Goal: Task Accomplishment & Management: Manage account settings

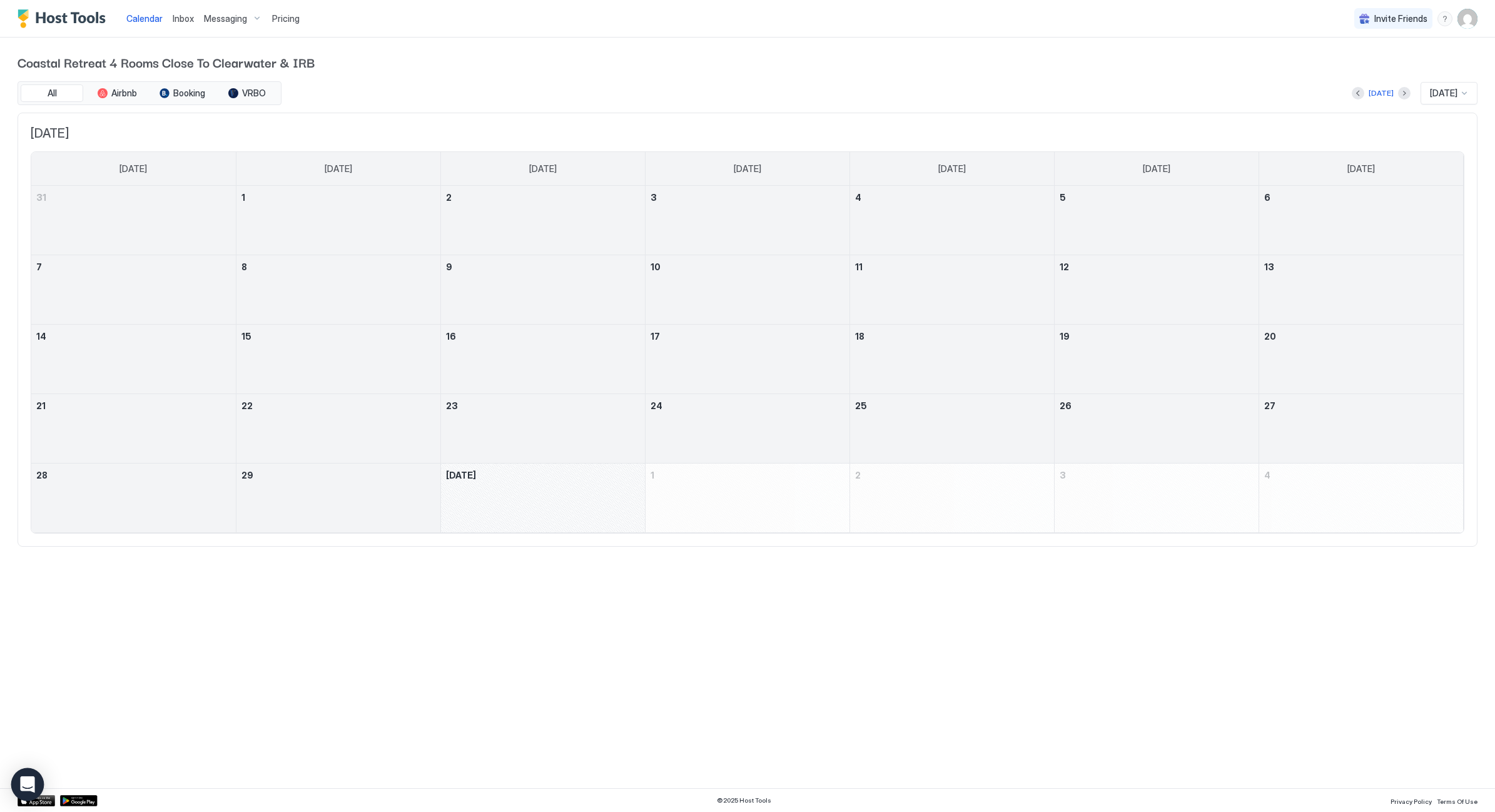
click at [32, 782] on icon "Open Intercom Messenger" at bounding box center [27, 784] width 15 height 16
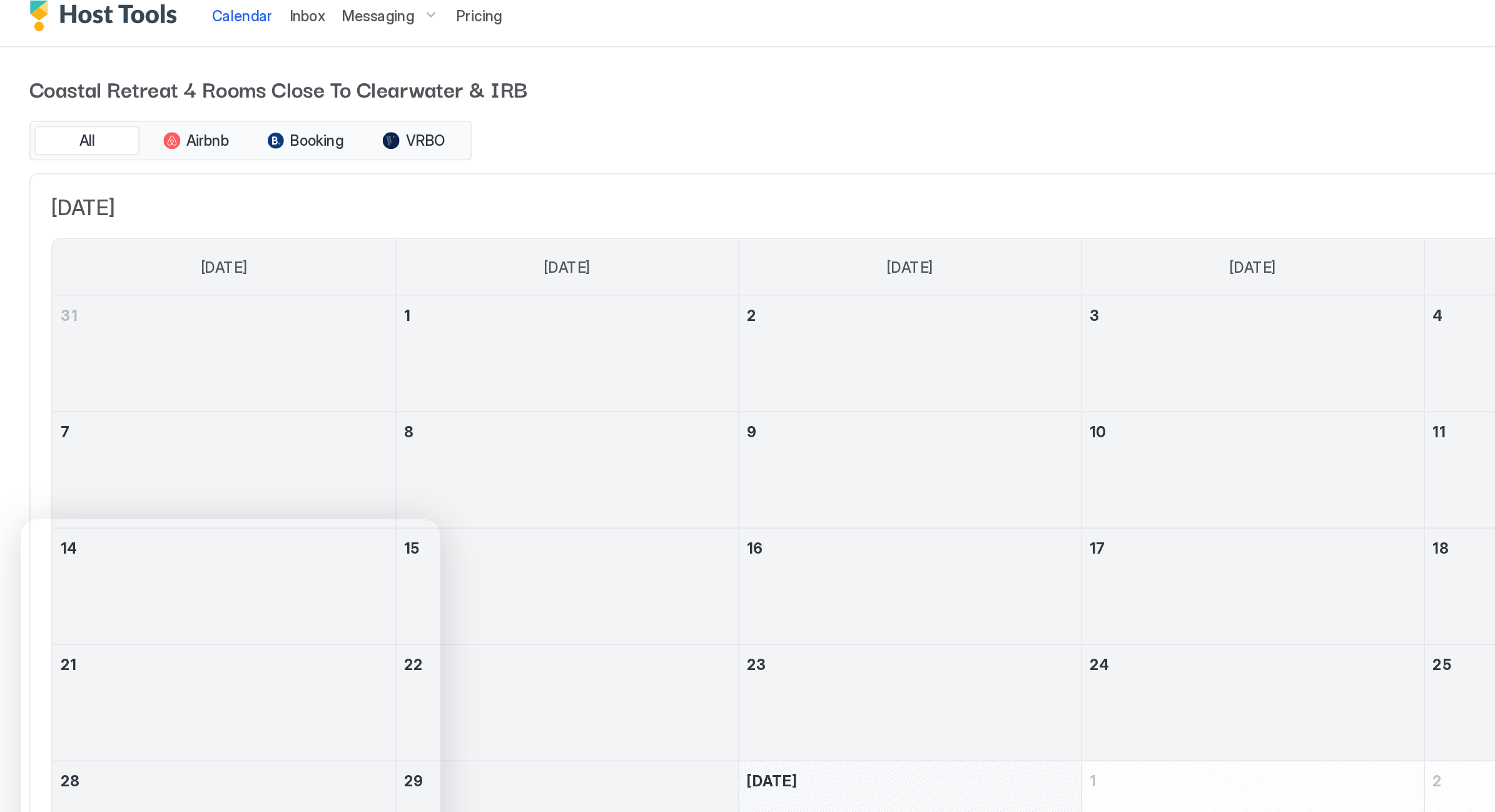
click at [254, 8] on div "Messaging" at bounding box center [233, 19] width 68 height 22
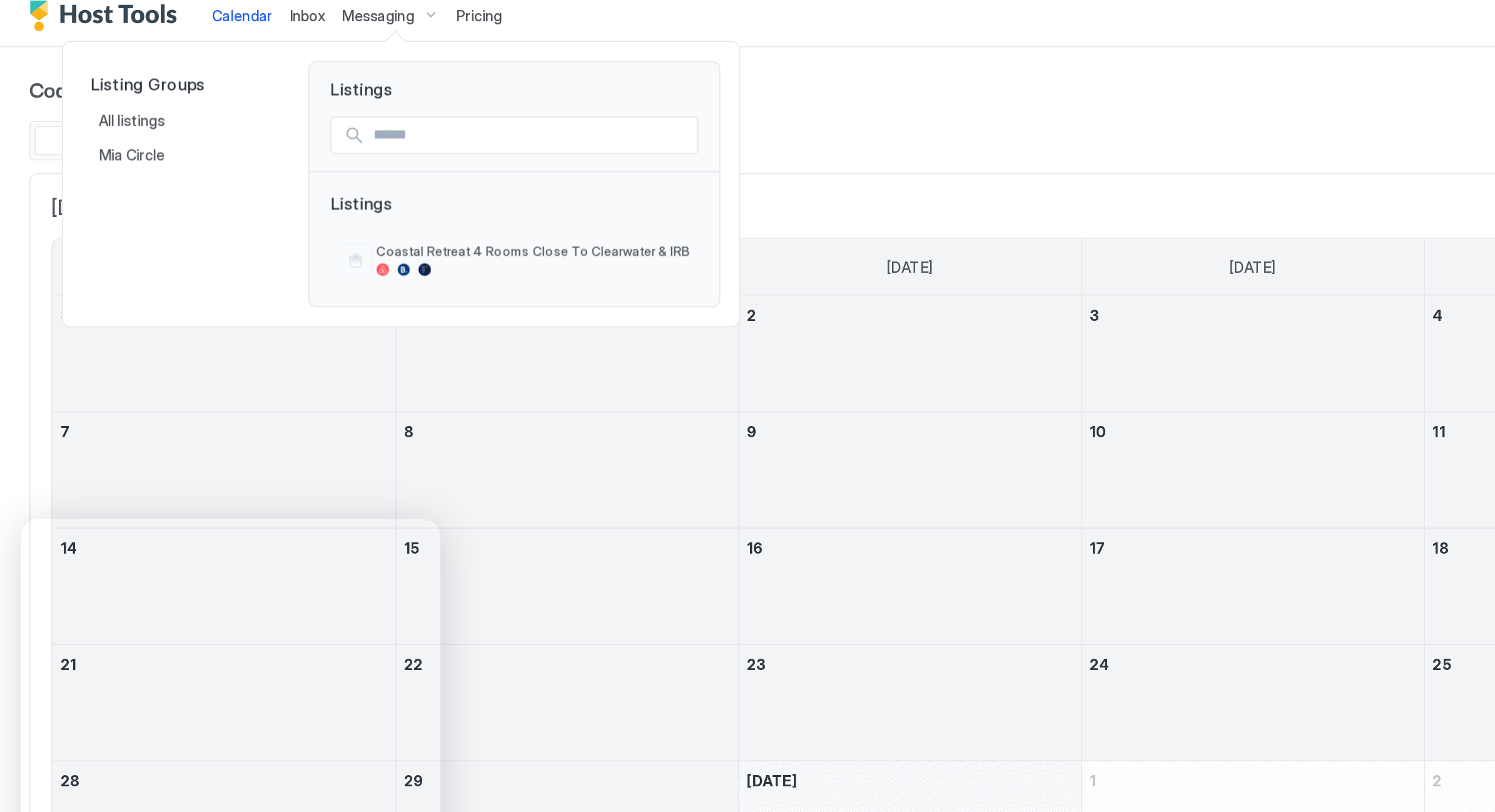
click at [254, 8] on div at bounding box center [748, 406] width 1495 height 812
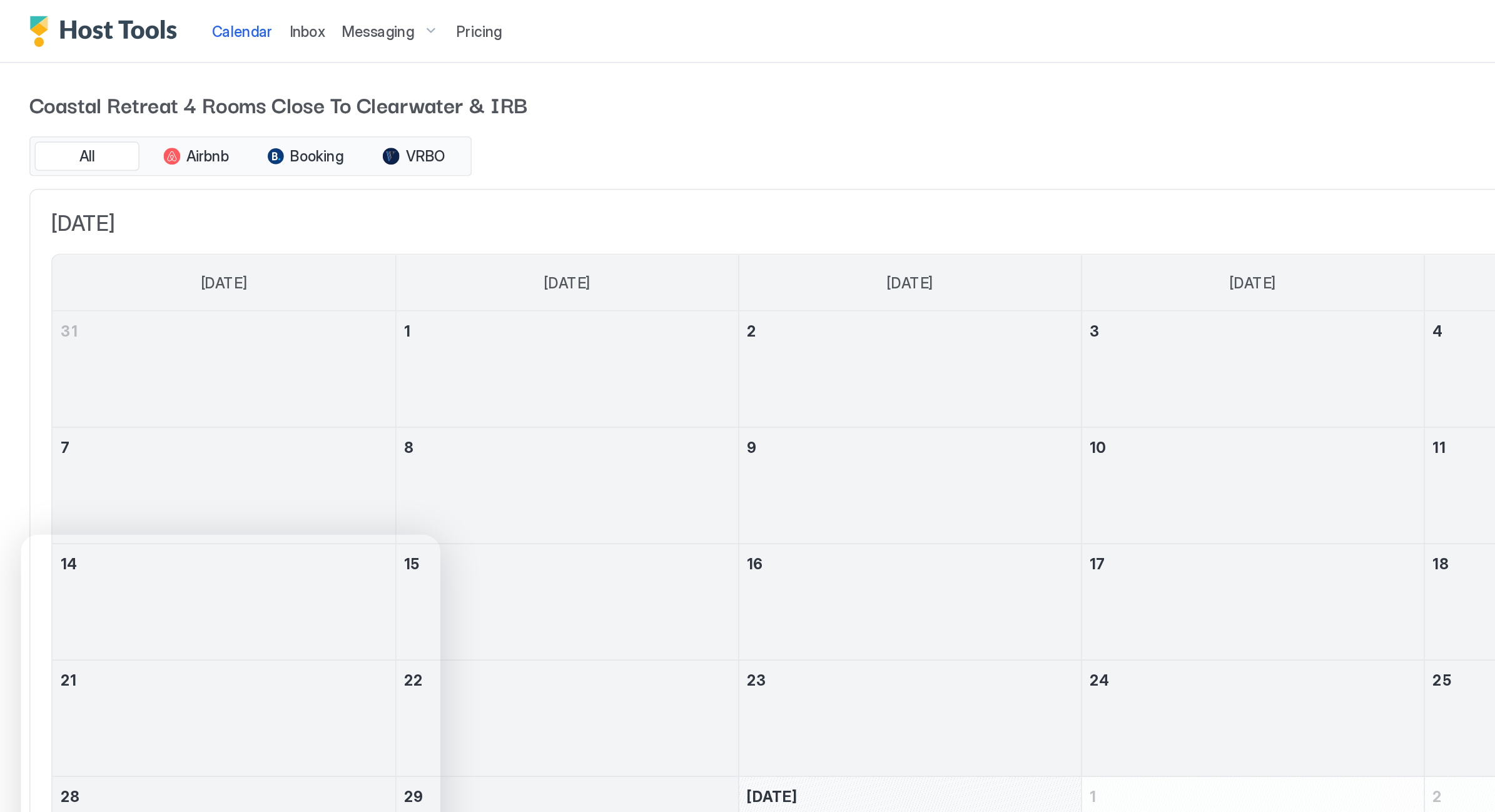
click at [67, 18] on img "Host Tools Logo" at bounding box center [65, 18] width 94 height 18
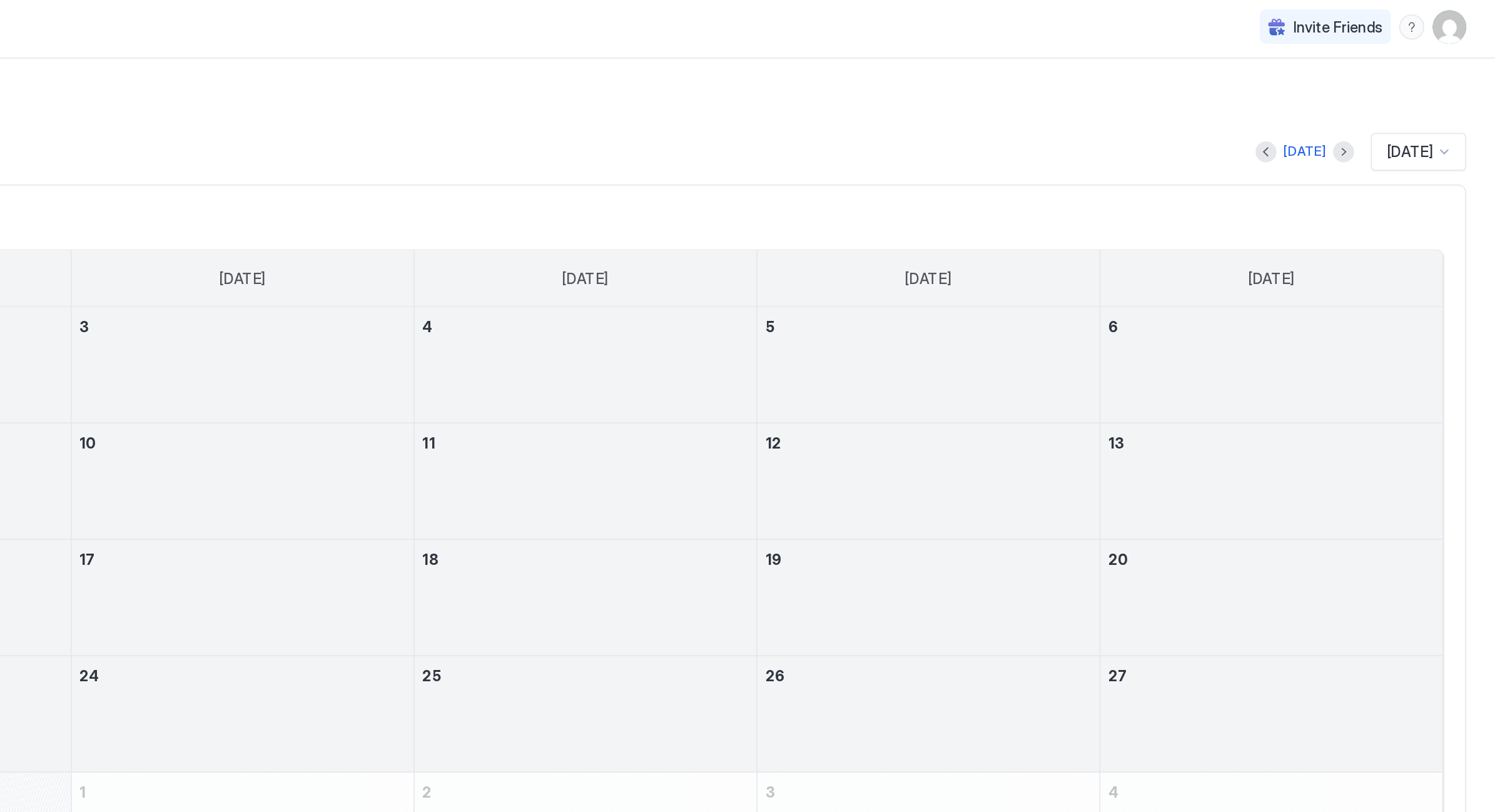
click at [1458, 17] on img "User profile" at bounding box center [1468, 18] width 20 height 20
click at [735, 64] on span "Settings" at bounding box center [752, 67] width 34 height 12
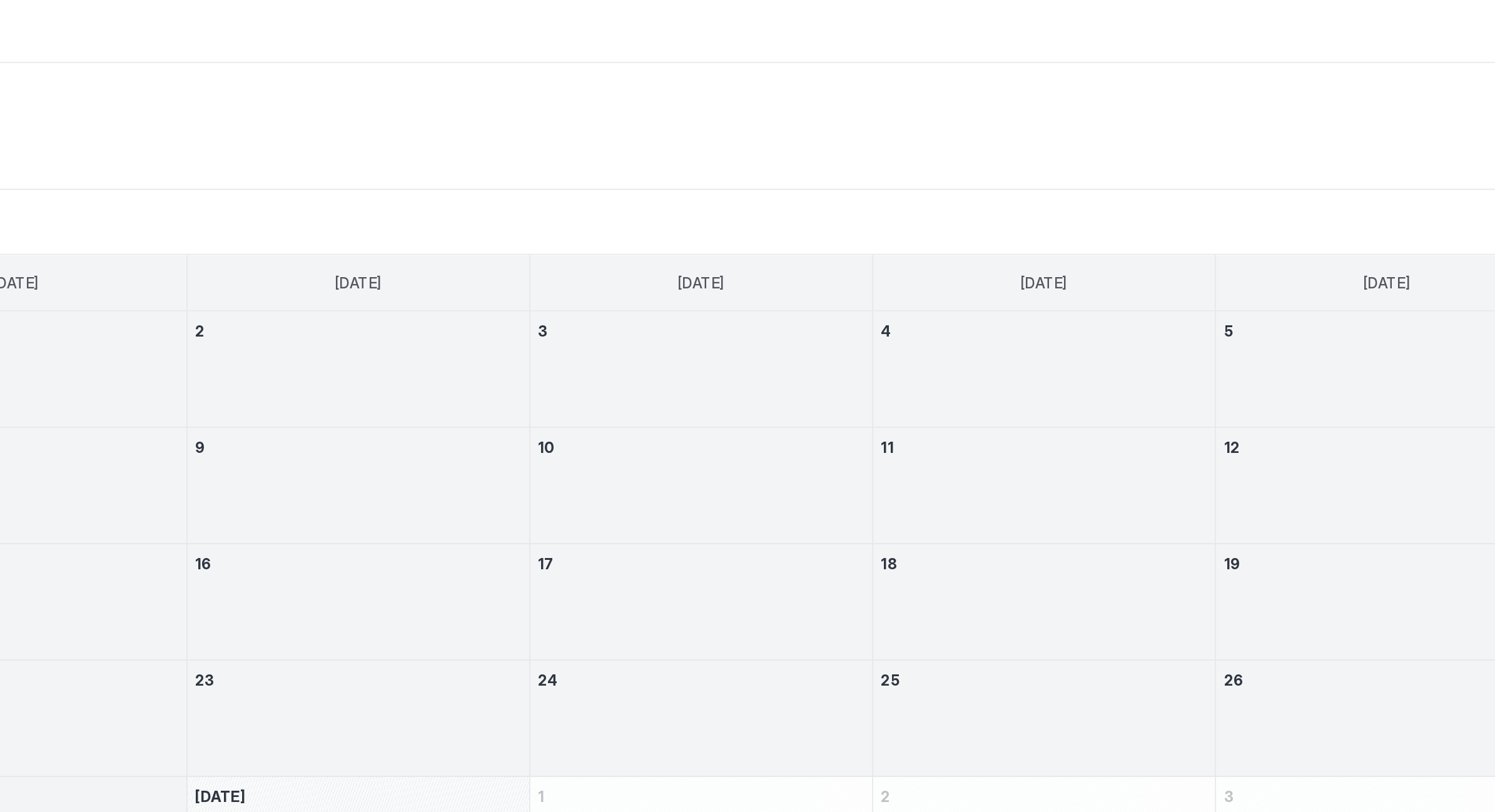
click at [398, 98] on div "Today Sep 2025" at bounding box center [881, 92] width 1194 height 22
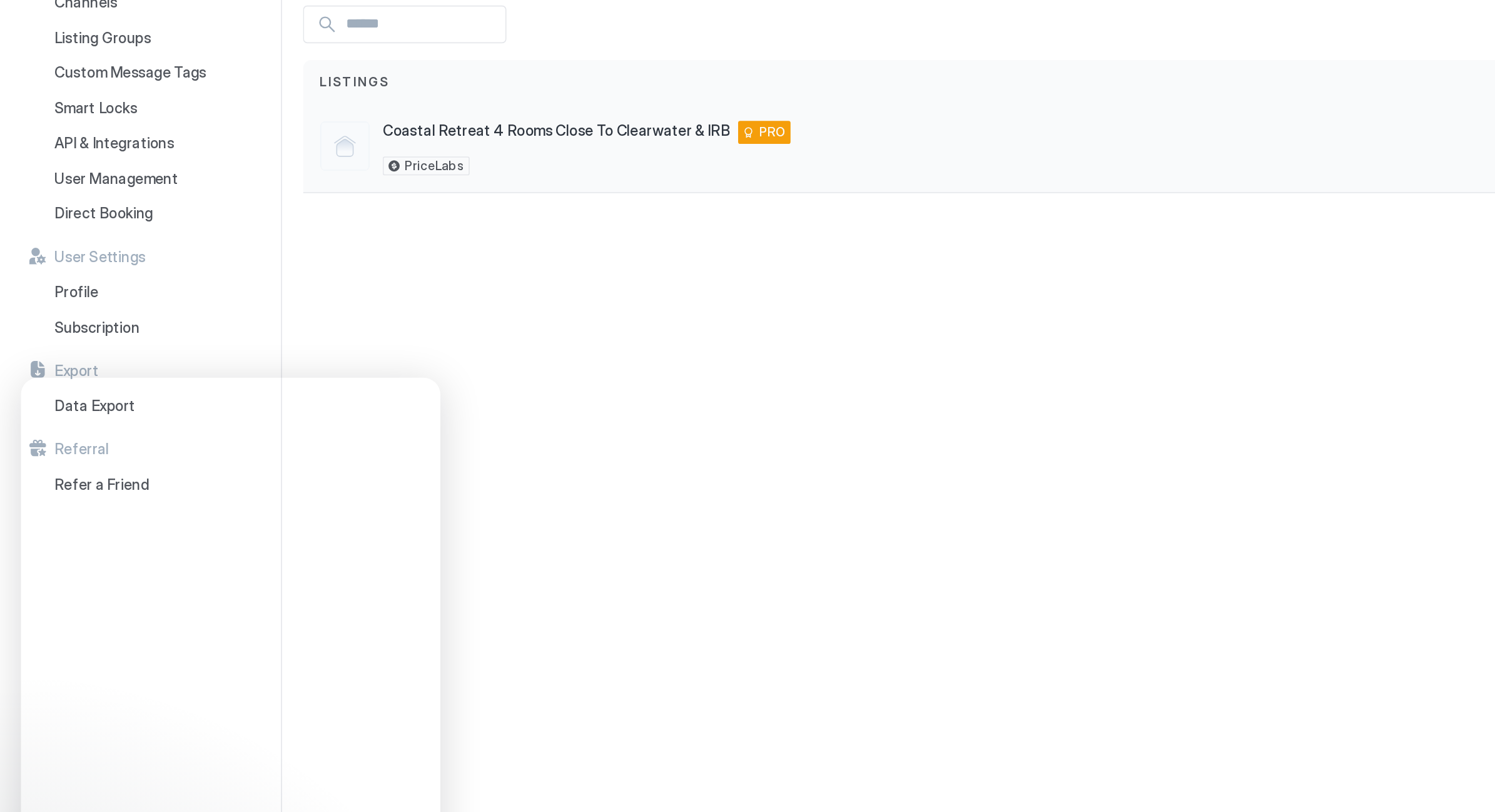
click at [258, 166] on span "Coastal Retreat 4 Rooms Close To Clearwater & IRB" at bounding box center [331, 171] width 207 height 12
click at [211, 137] on span "Listings" at bounding box center [212, 143] width 42 height 12
click at [234, 137] on div "Listings" at bounding box center [217, 143] width 53 height 12
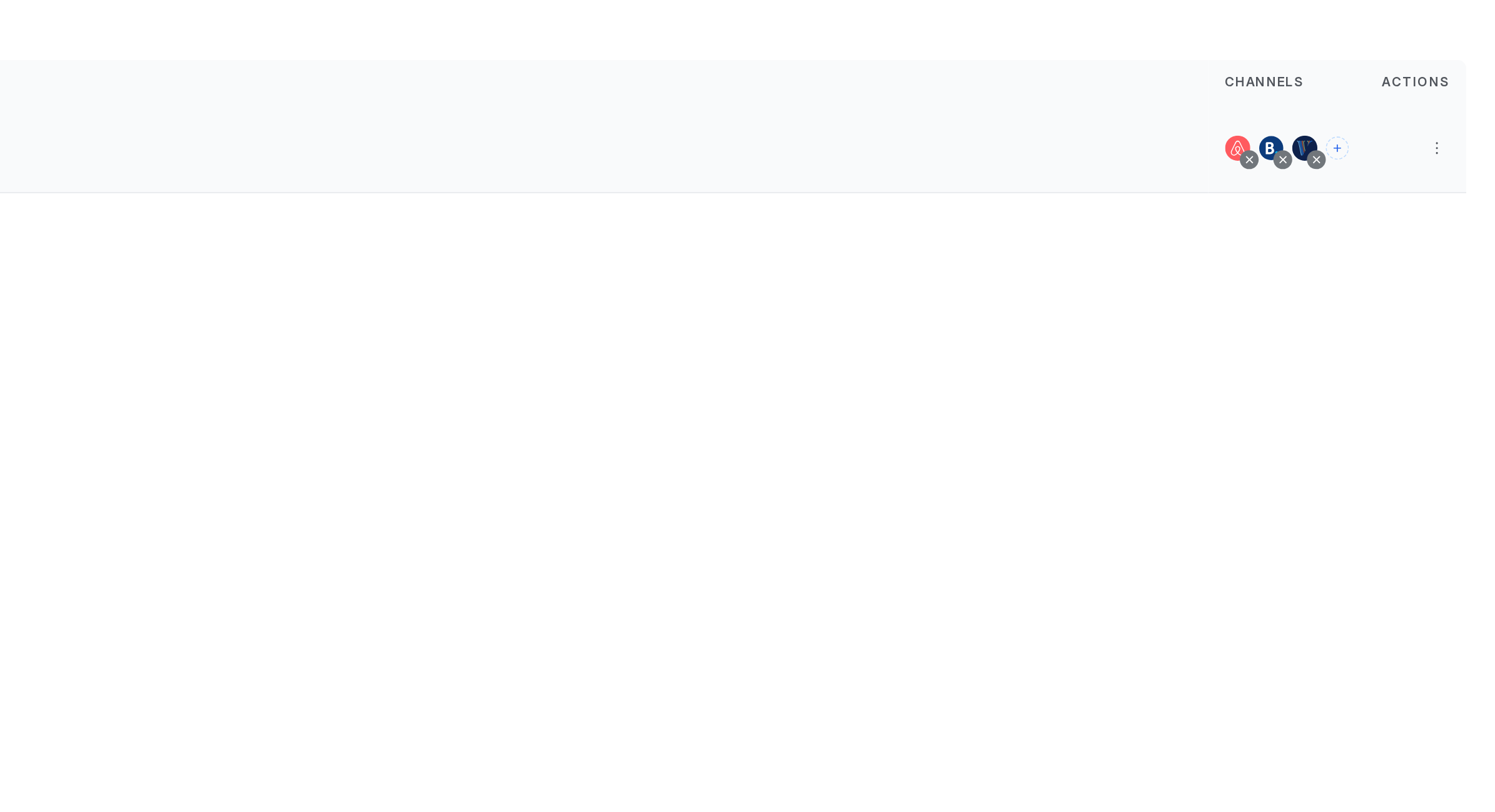
click at [1334, 175] on div at bounding box center [1341, 182] width 15 height 15
click at [1453, 175] on button "More options" at bounding box center [1460, 182] width 15 height 15
click at [800, 181] on span "Airbnb Settings" at bounding box center [828, 186] width 55 height 9
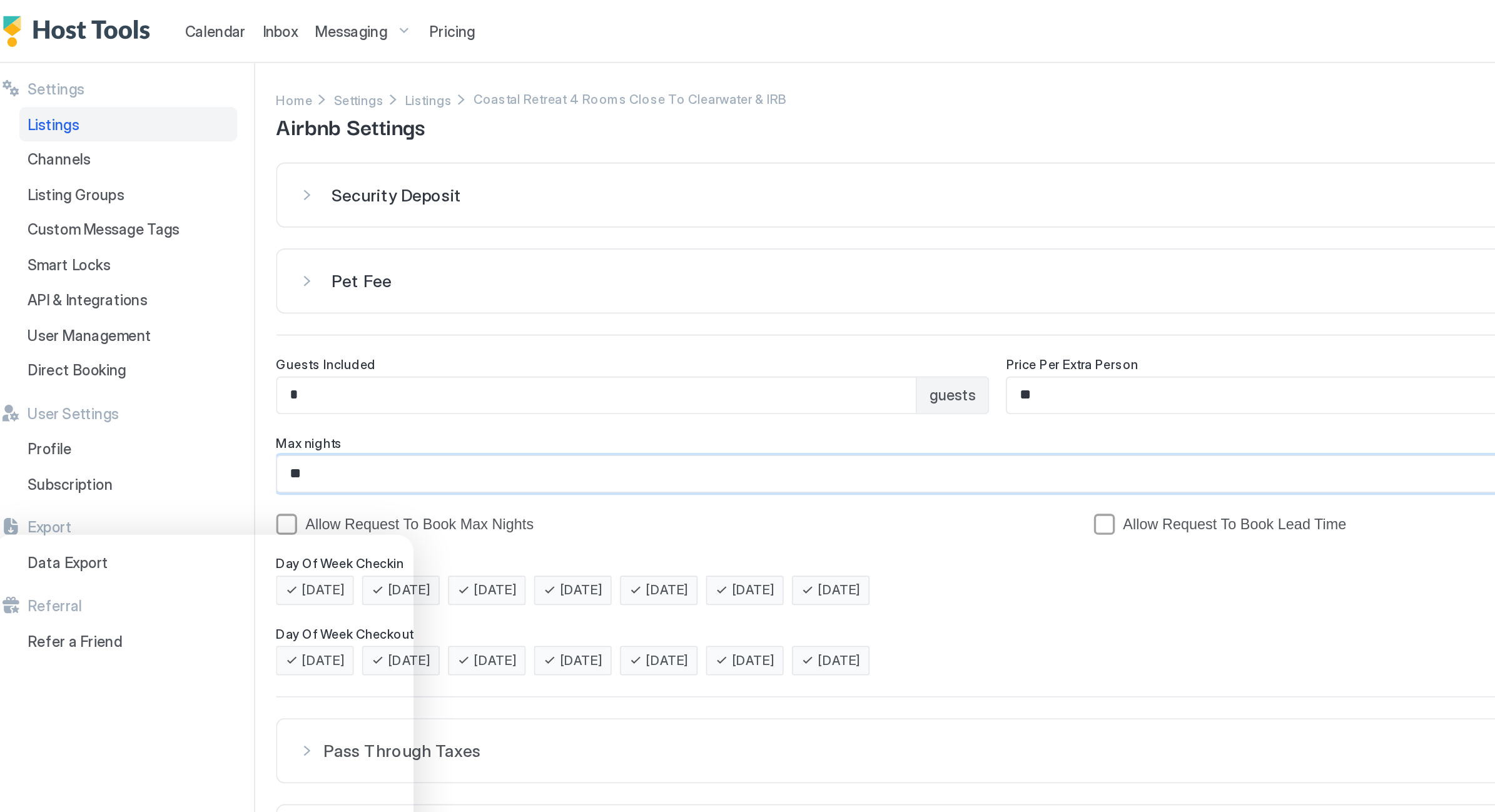
drag, startPoint x: 197, startPoint y: 283, endPoint x: 163, endPoint y: 283, distance: 34.0
click at [181, 283] on input "**" at bounding box center [721, 283] width 1081 height 22
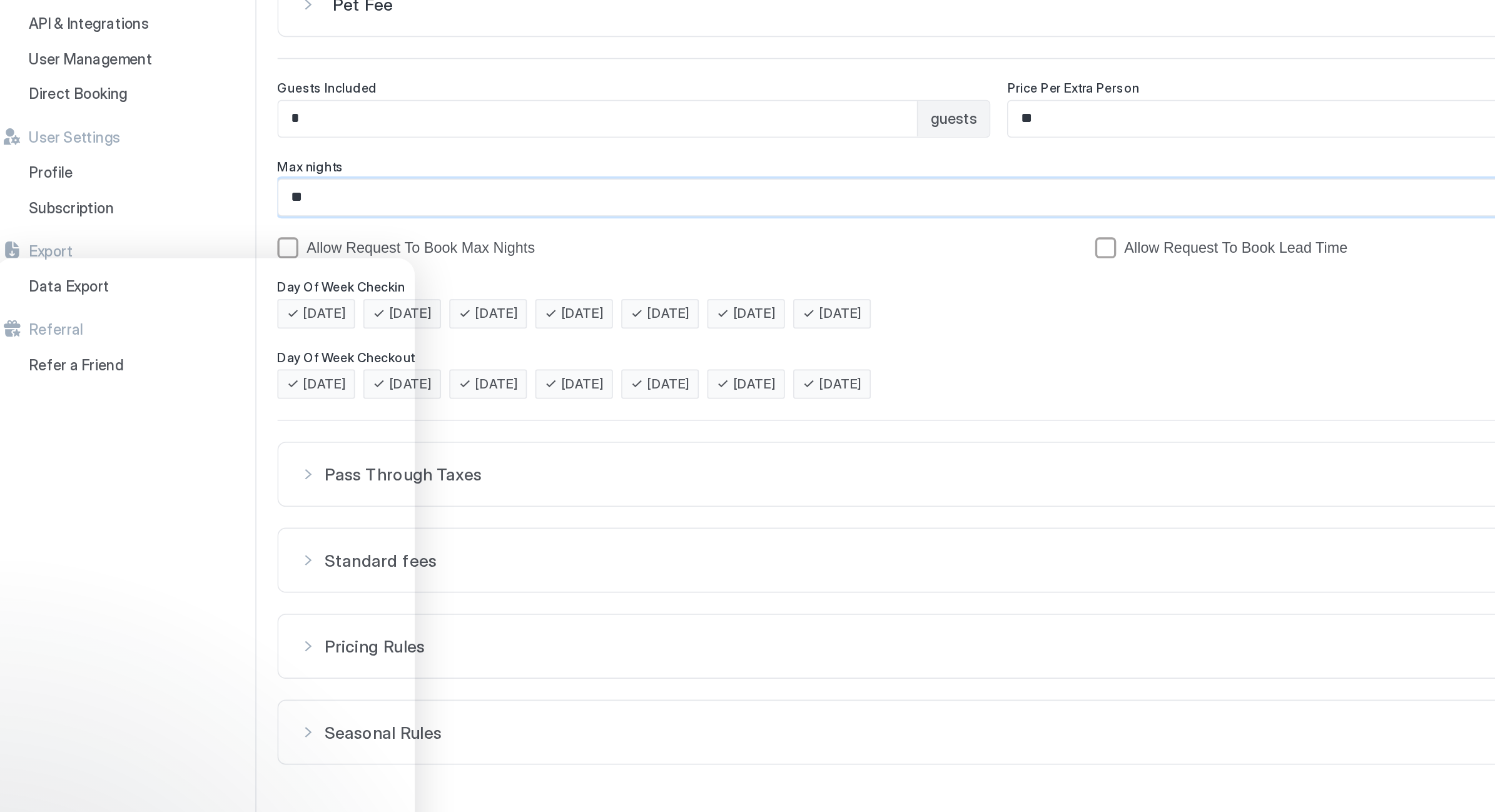
type input "**"
click at [359, 307] on div "Allow Request To Book Max Nights" at bounding box center [428, 312] width 461 height 10
click at [383, 307] on div "Allow Request To Book Max Nights" at bounding box center [428, 312] width 461 height 10
click at [181, 307] on div "allowRTBAboveMaxNights" at bounding box center [187, 313] width 12 height 12
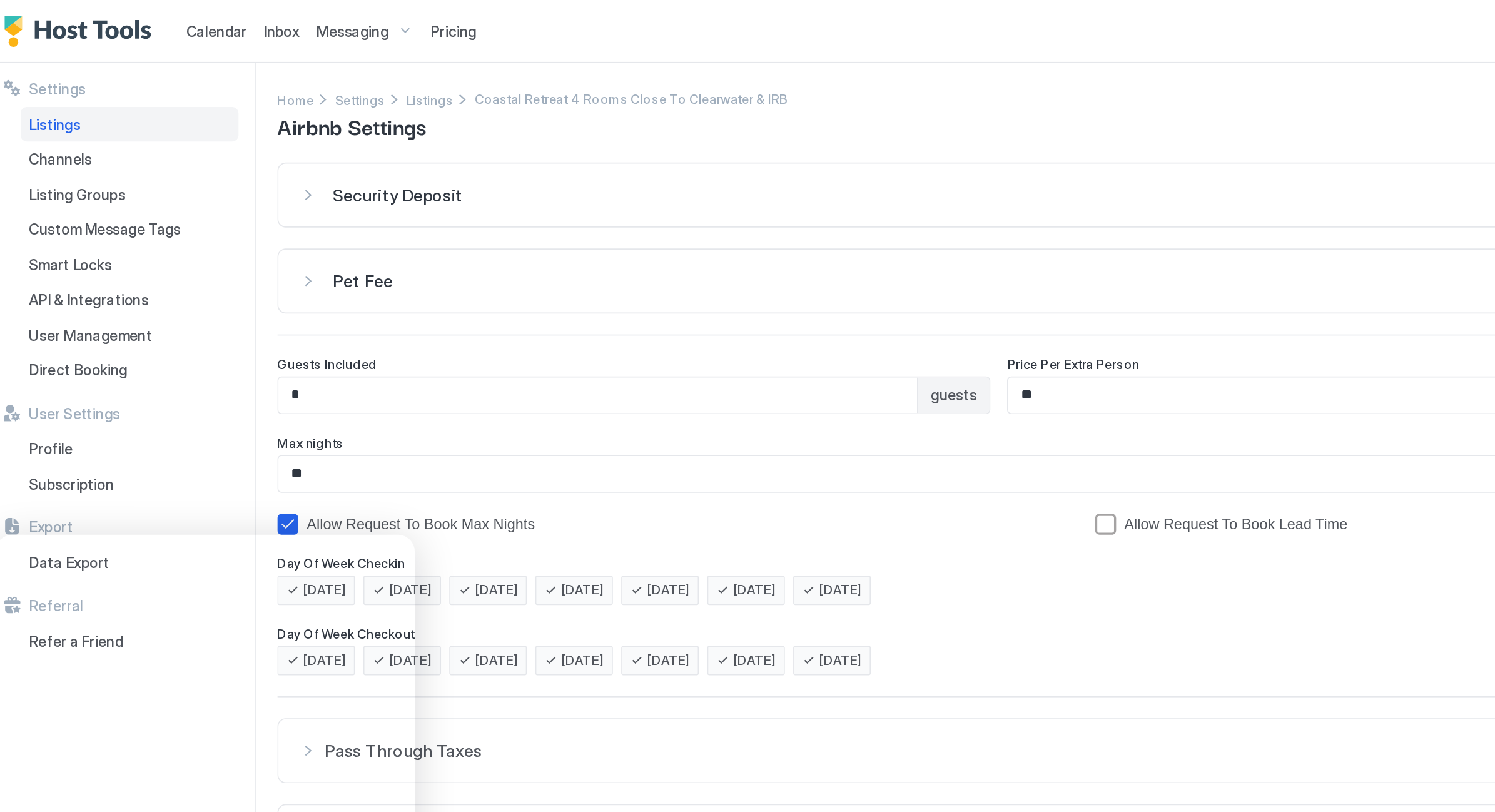
click at [194, 166] on div "Pet Fee" at bounding box center [829, 167] width 1271 height 12
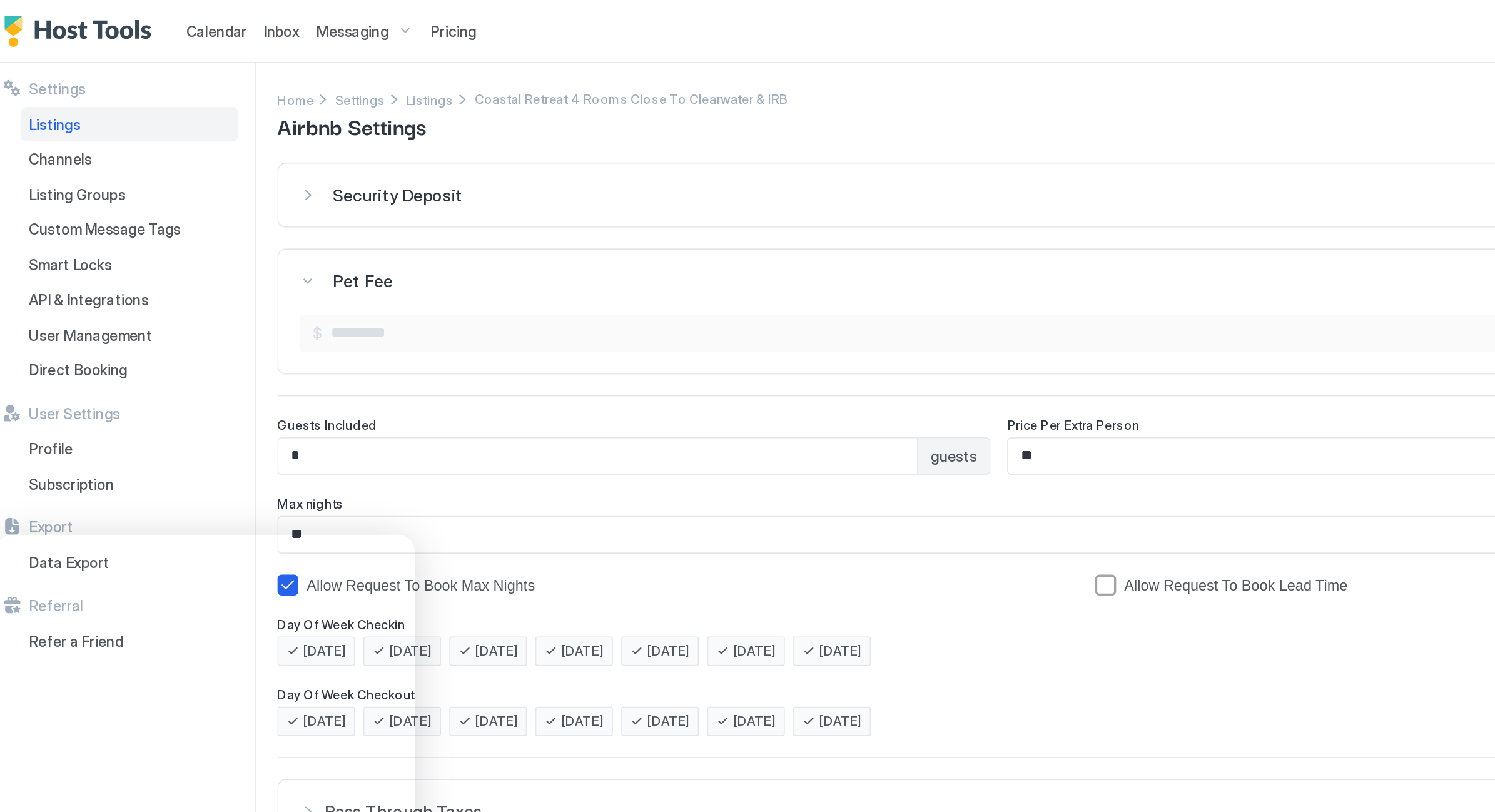
click at [194, 166] on div "Pet Fee Required" at bounding box center [829, 167] width 1271 height 12
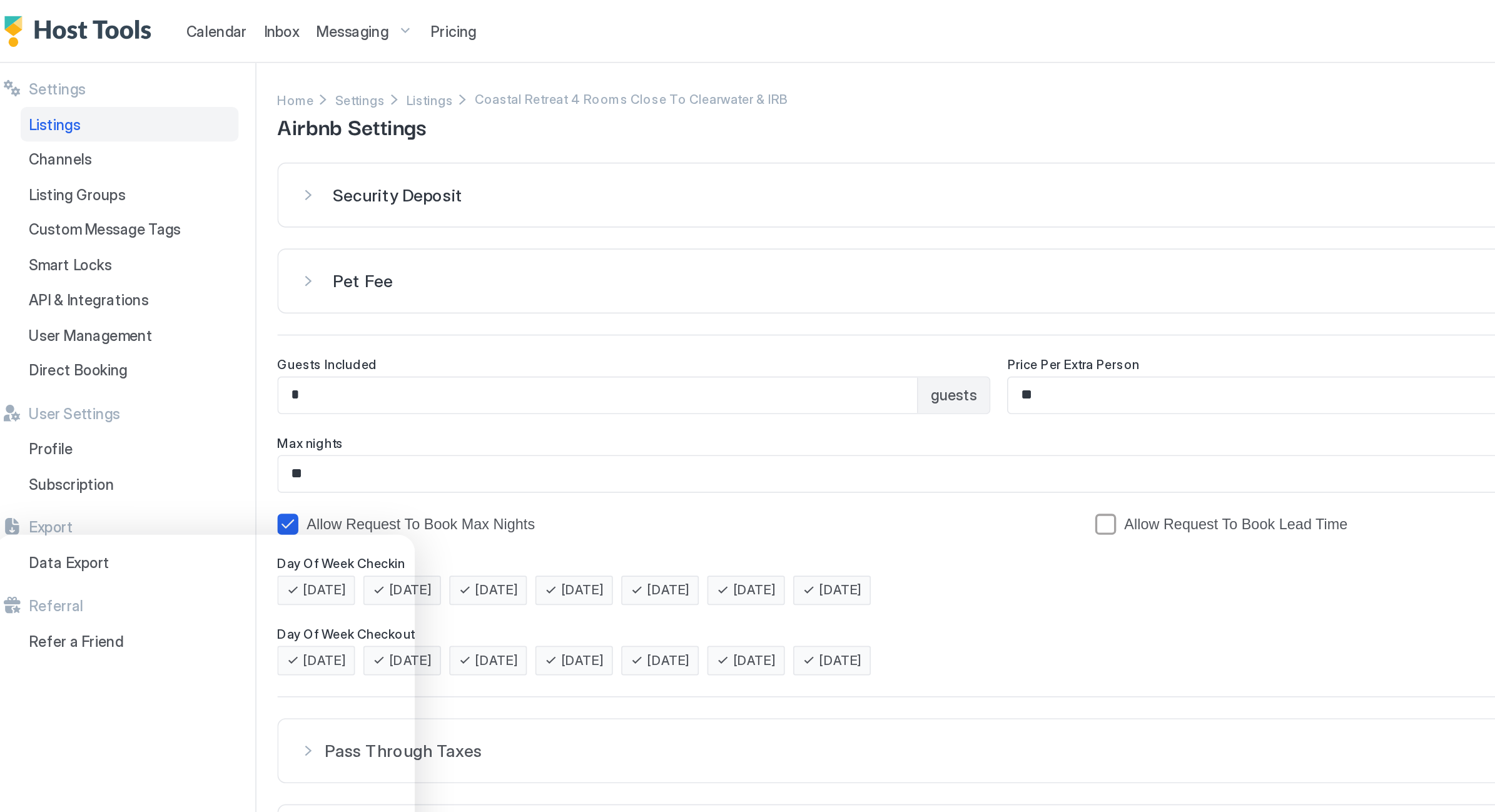
click at [194, 166] on div "Pet Fee" at bounding box center [829, 167] width 1271 height 12
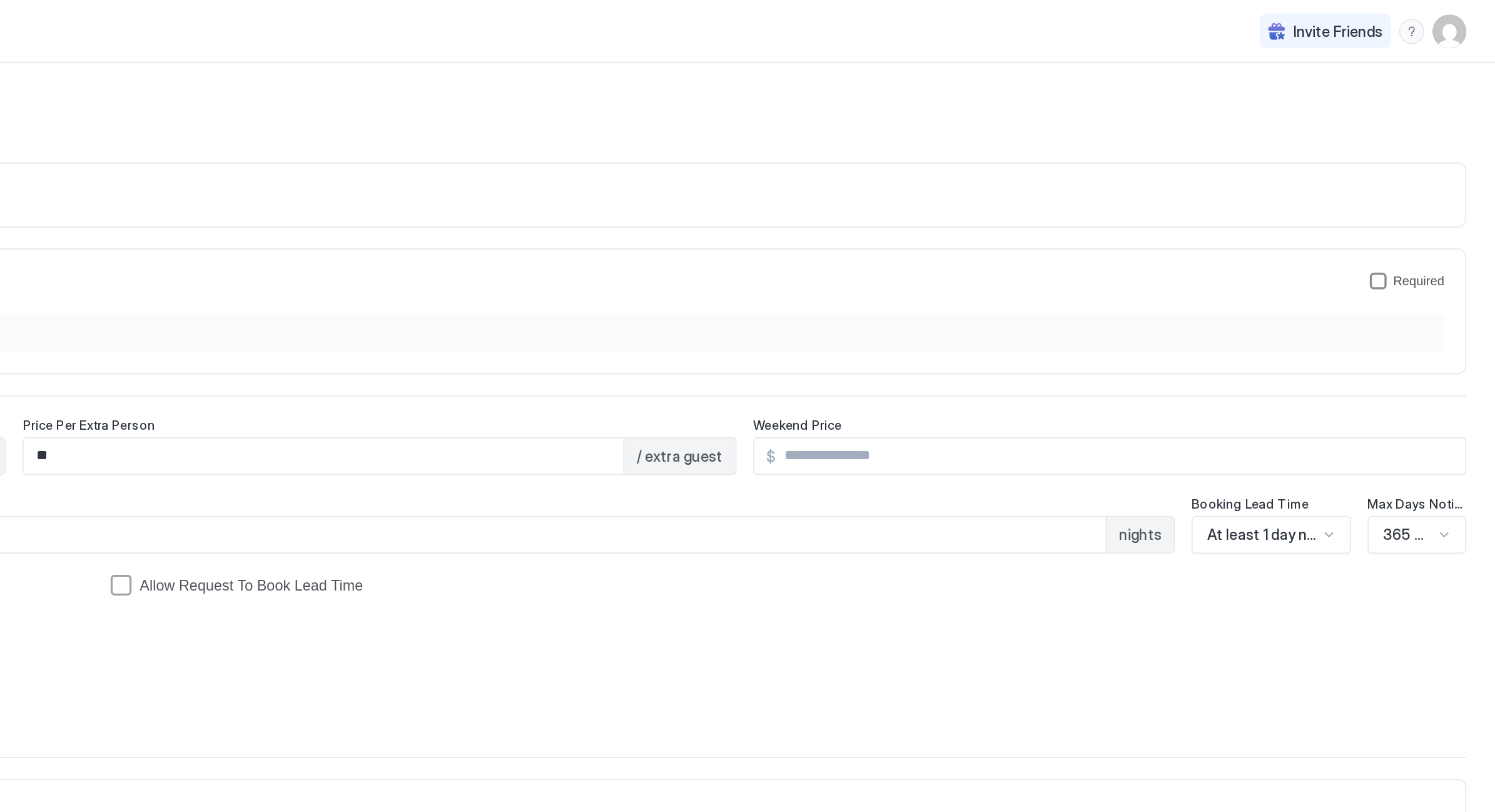
click at [1420, 167] on div "petFeeForm" at bounding box center [1425, 167] width 10 height 10
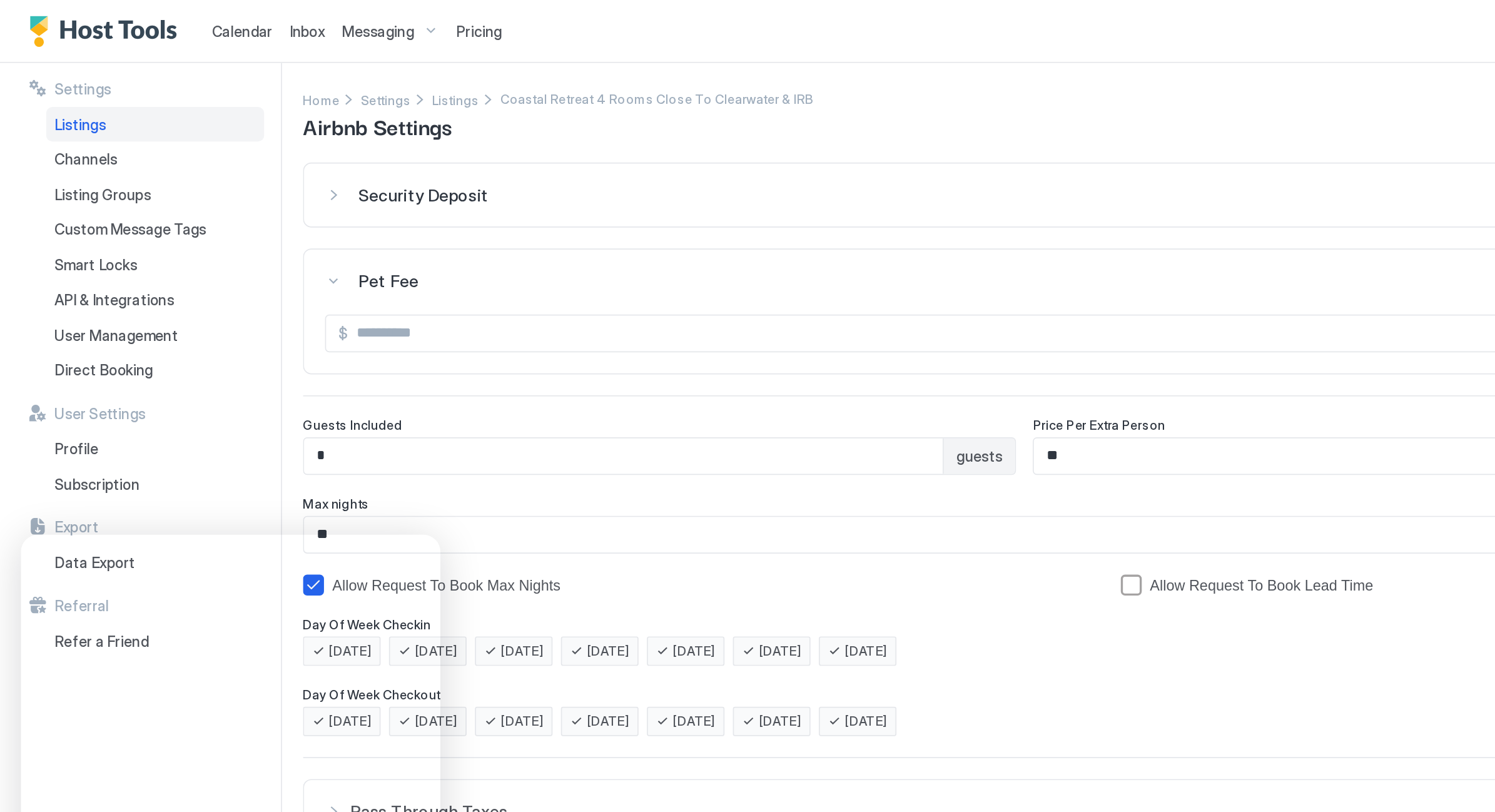
click at [285, 200] on input "Input Field" at bounding box center [836, 199] width 1256 height 22
click at [232, 197] on input "Input Field" at bounding box center [836, 199] width 1256 height 22
click at [215, 167] on span "Pet Fee" at bounding box center [232, 167] width 35 height 12
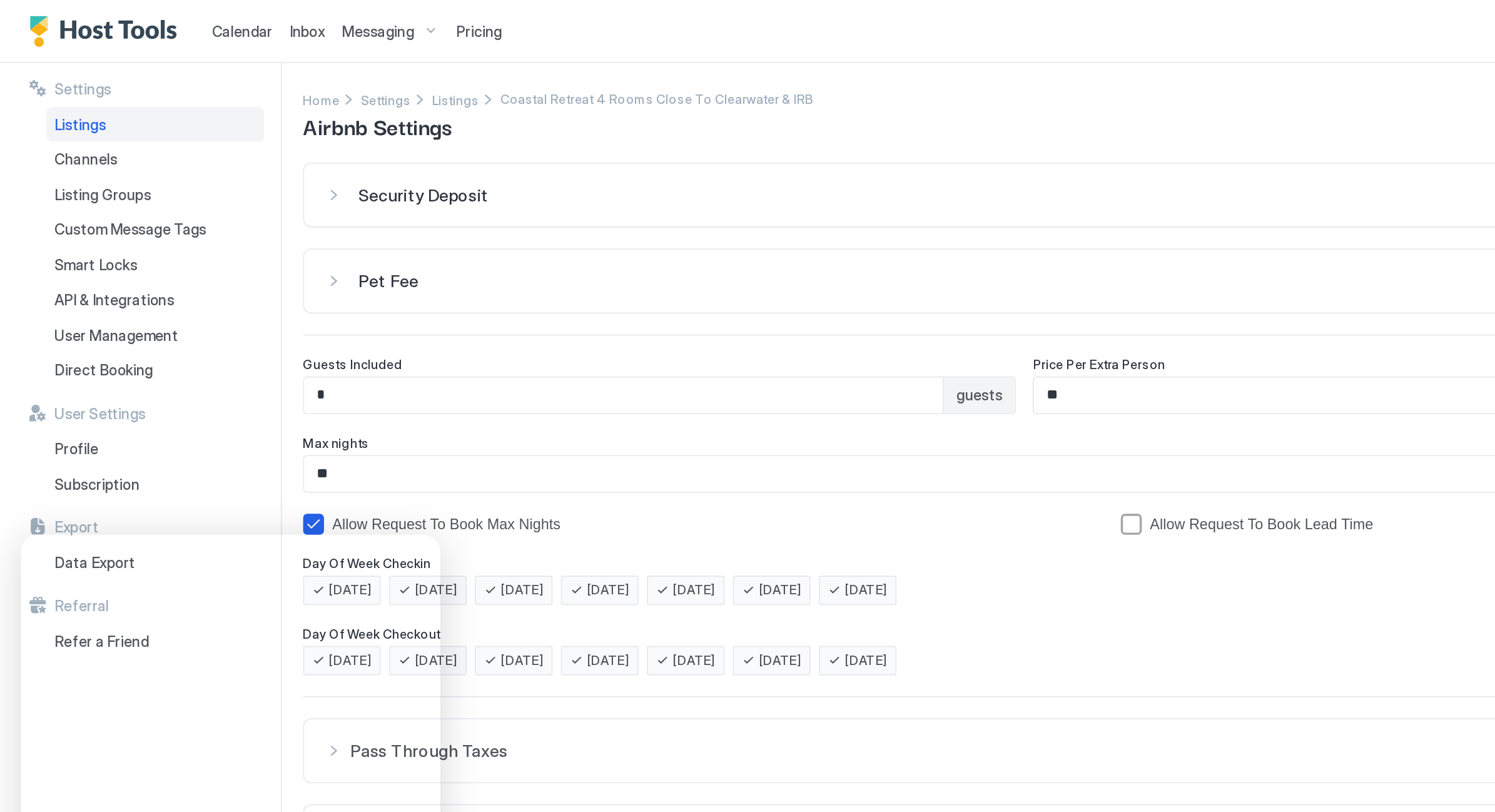
click at [200, 165] on div "Pet Fee $150" at bounding box center [829, 167] width 1271 height 12
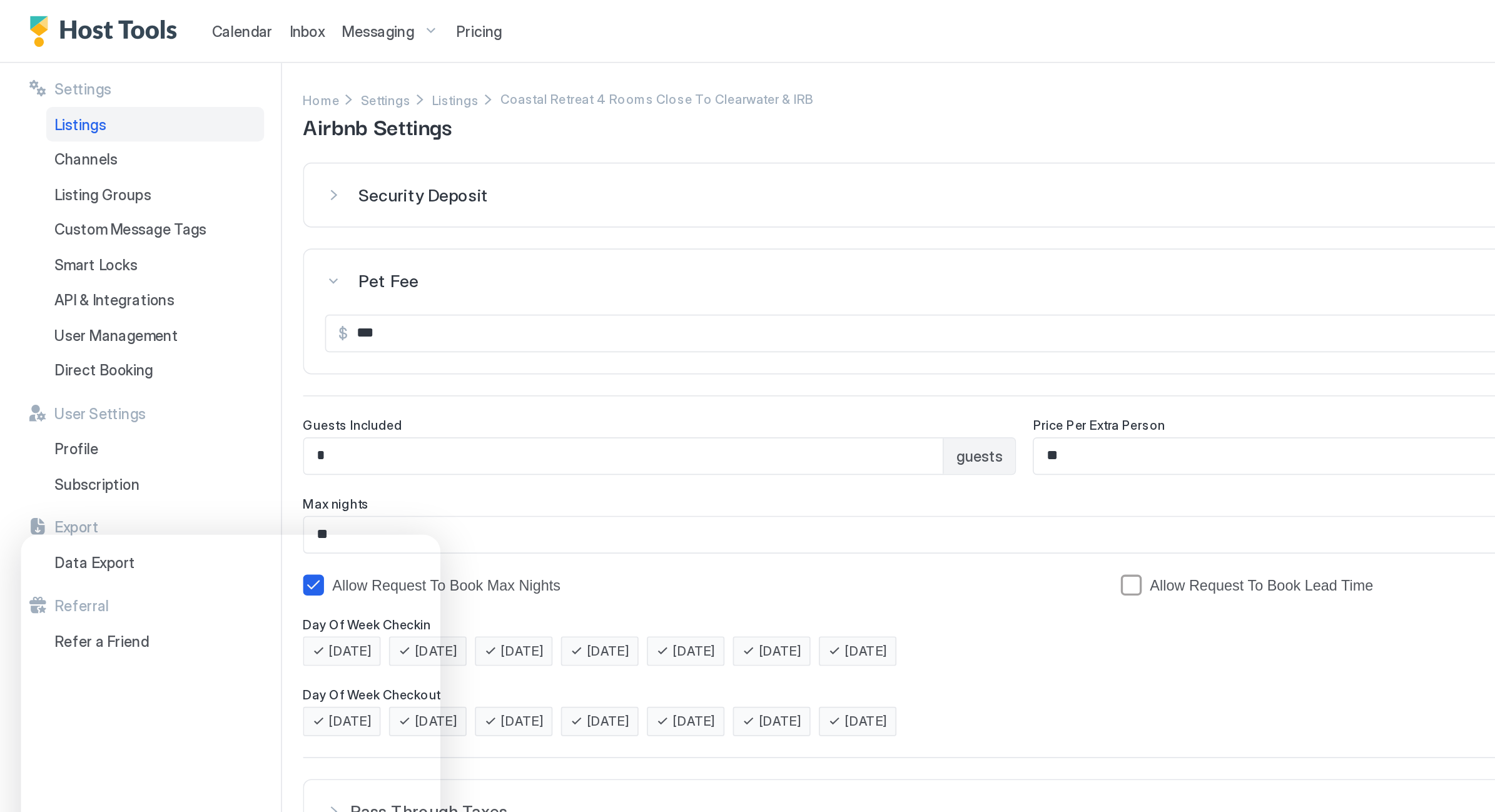
click at [199, 166] on div "Pet Fee Required" at bounding box center [829, 167] width 1271 height 12
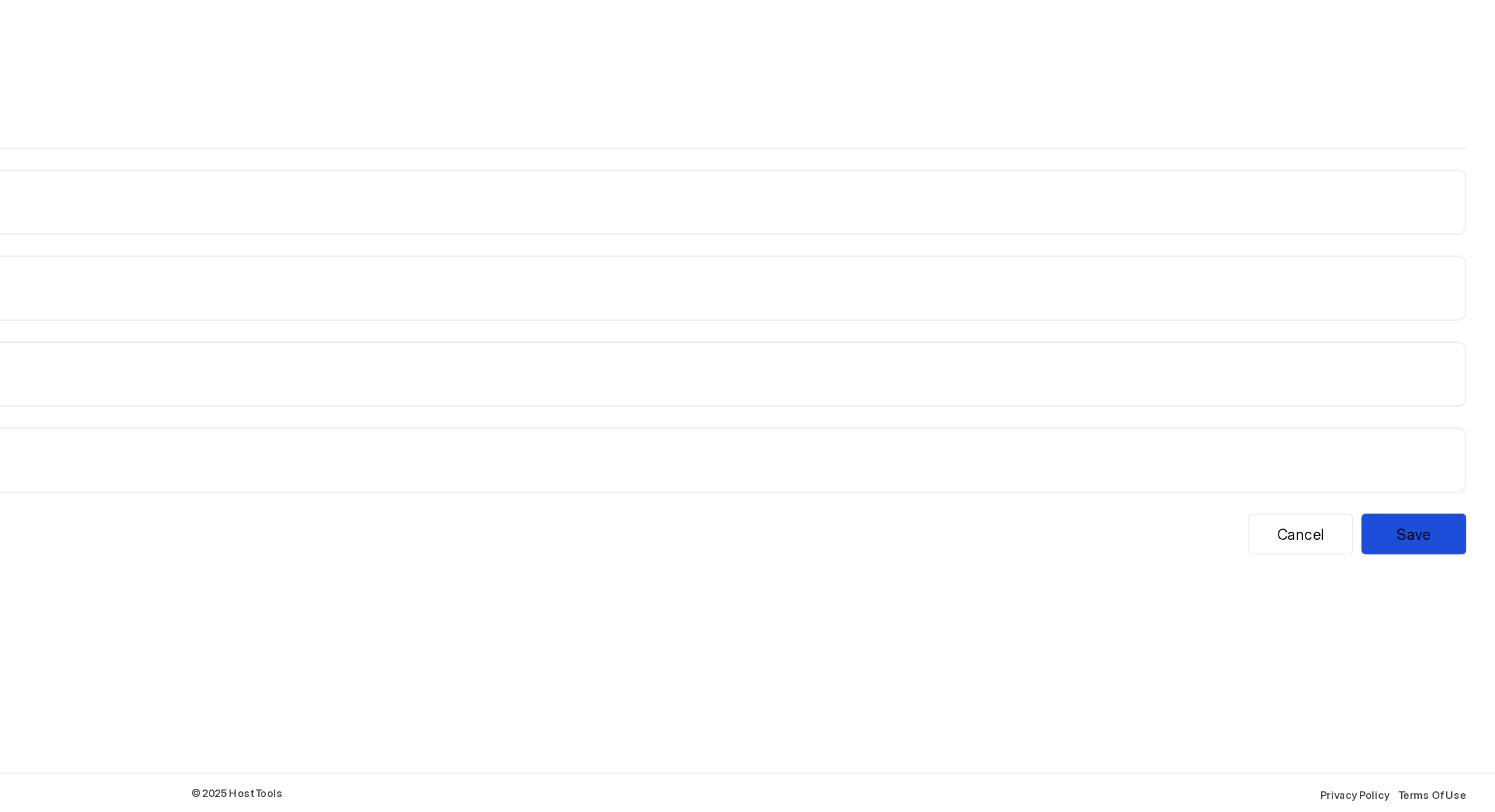
click at [1416, 633] on button "Save" at bounding box center [1446, 646] width 62 height 25
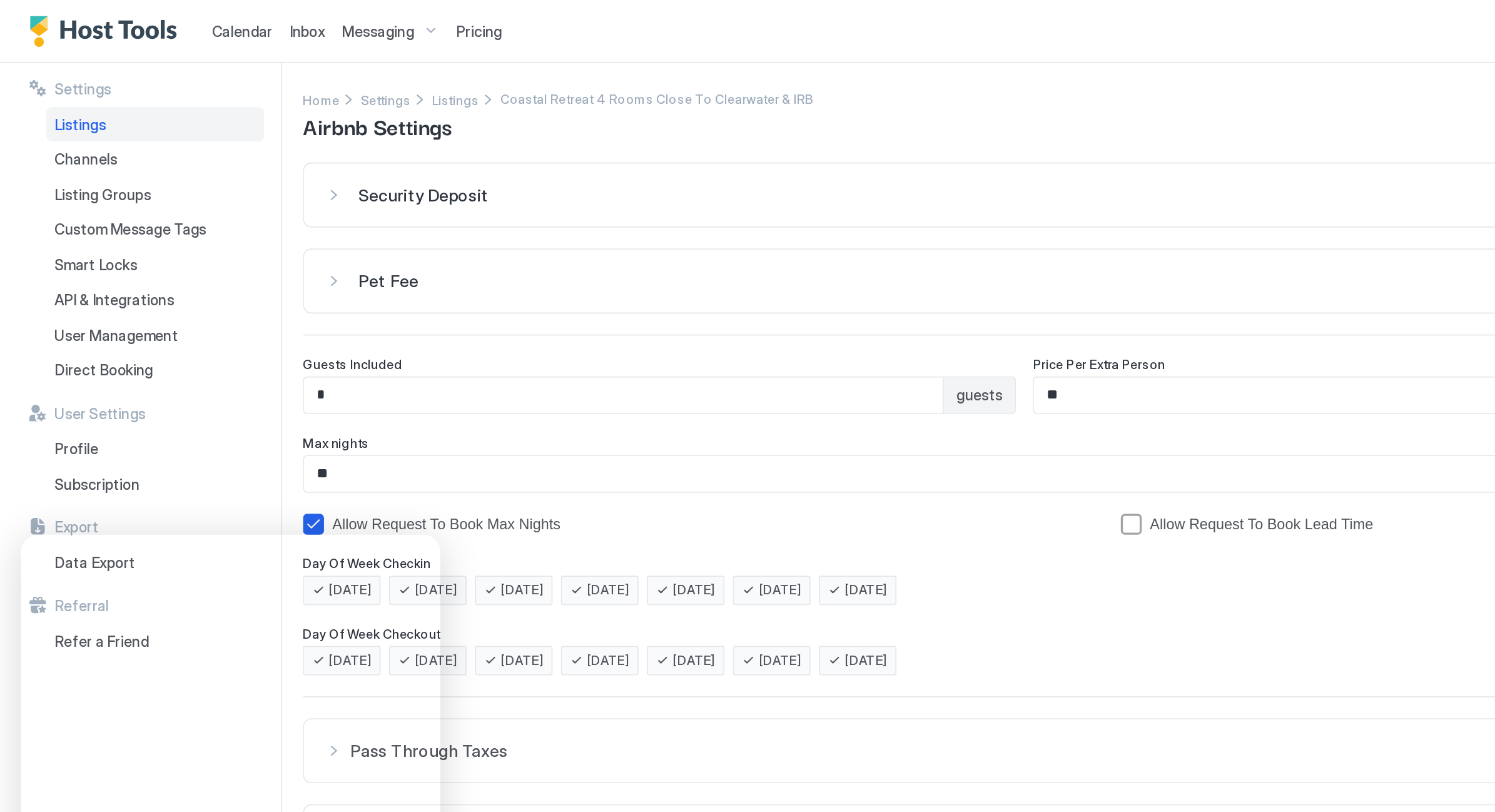
click at [200, 165] on div "Pet Fee $150" at bounding box center [829, 167] width 1271 height 12
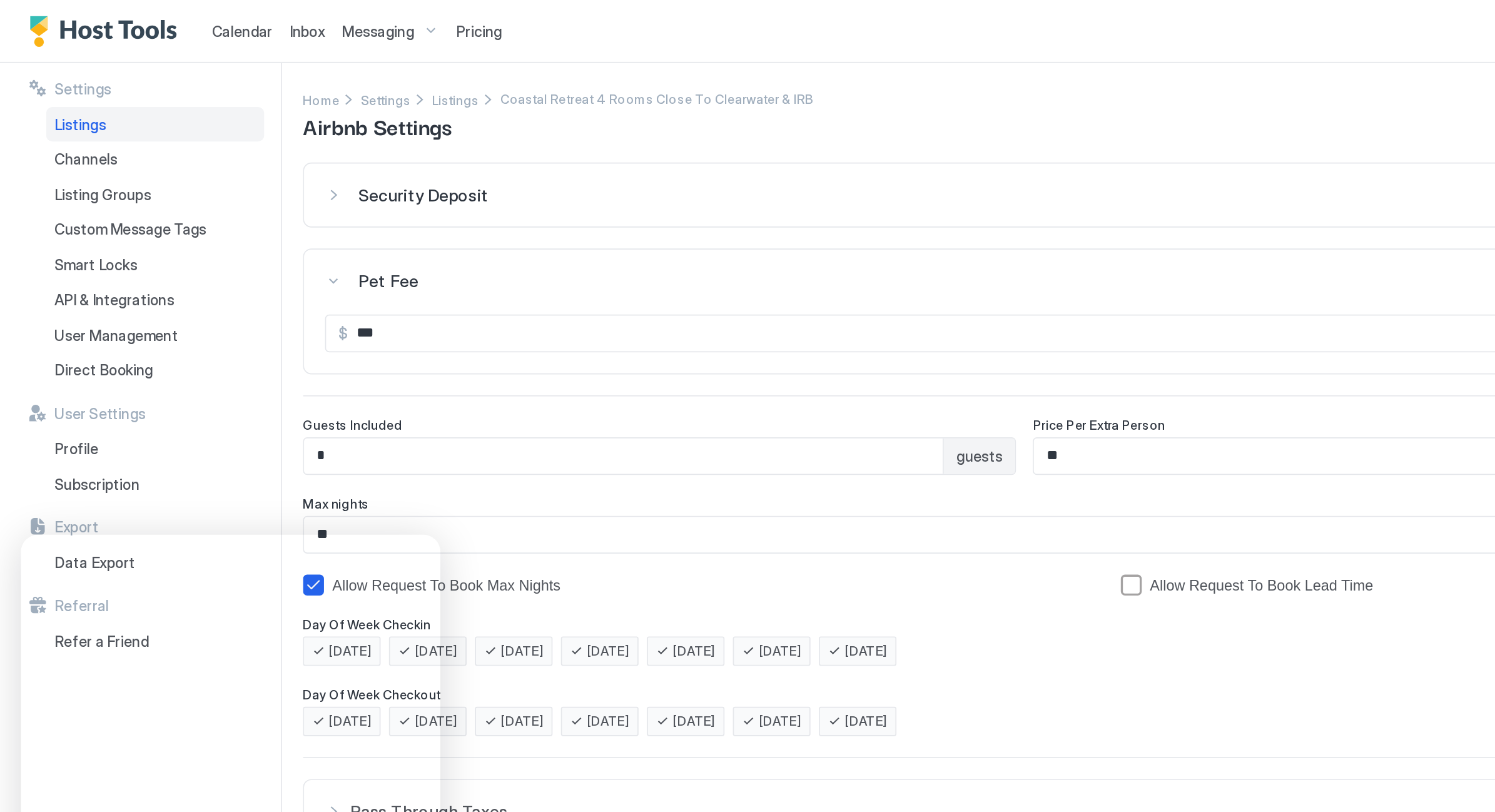
click at [236, 203] on input "***" at bounding box center [836, 199] width 1256 height 22
type input "*"
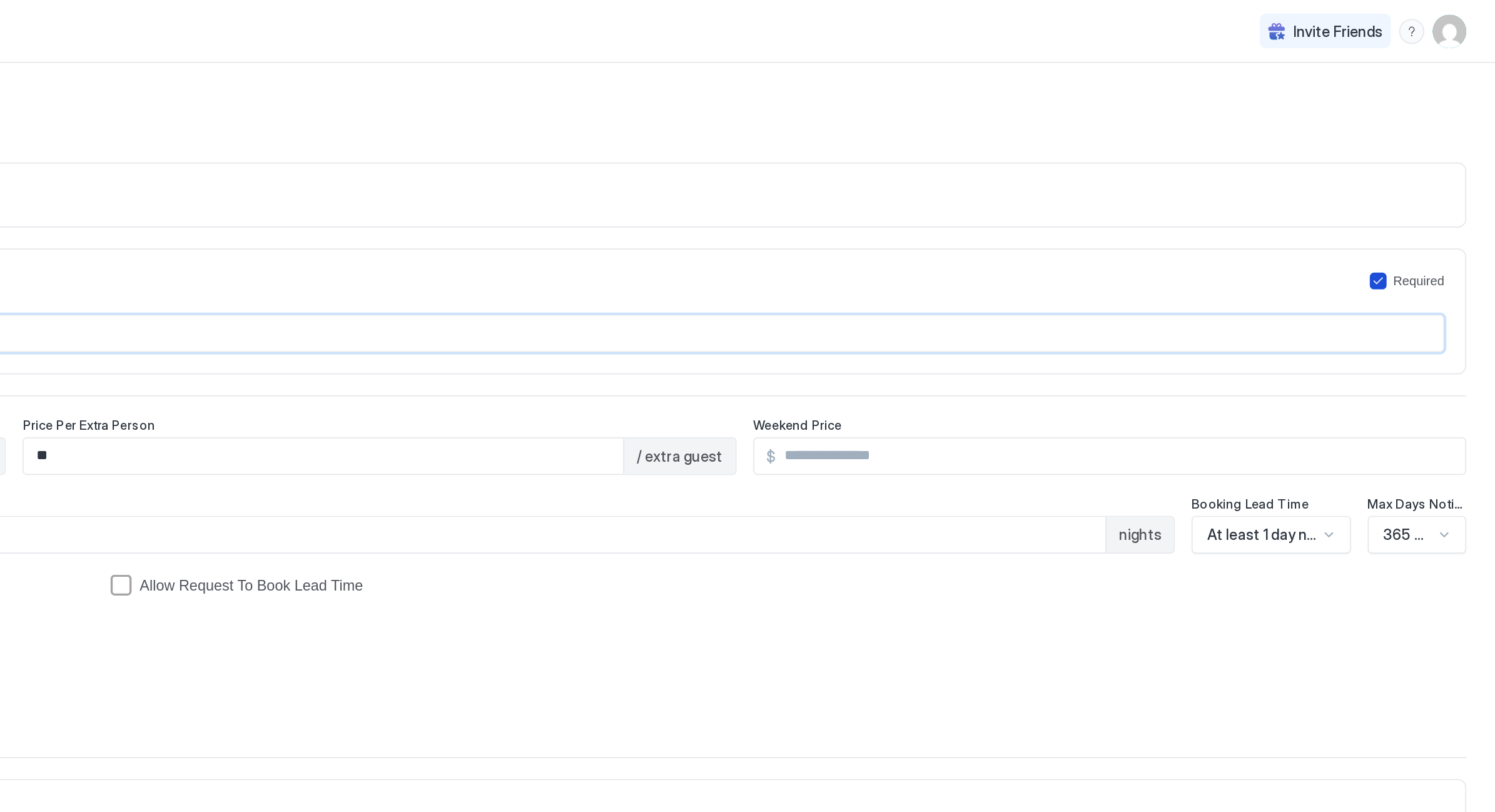
click at [1422, 168] on icon "petFeeForm" at bounding box center [1426, 168] width 8 height 8
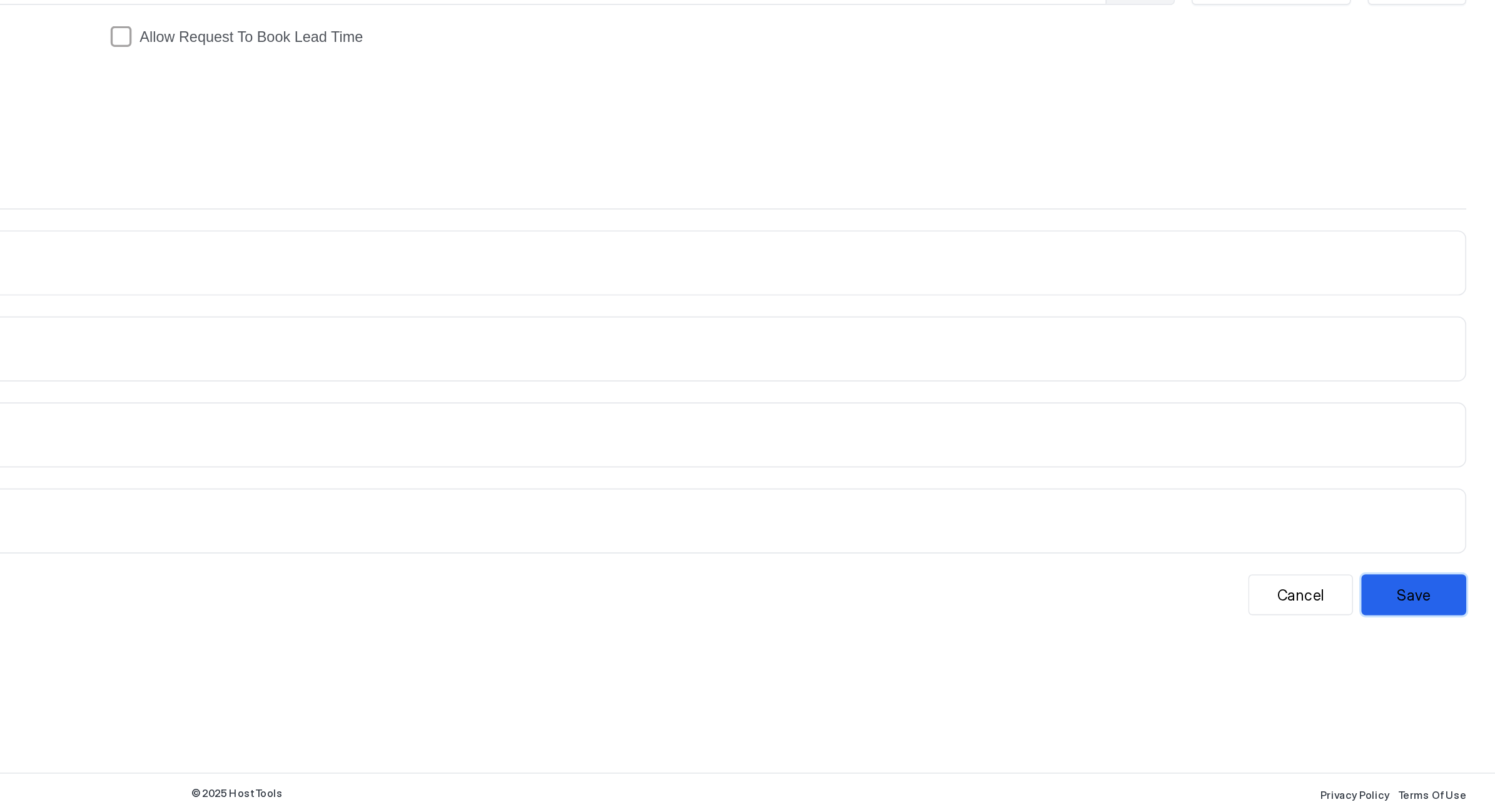
click at [1416, 670] on button "Save" at bounding box center [1446, 683] width 62 height 25
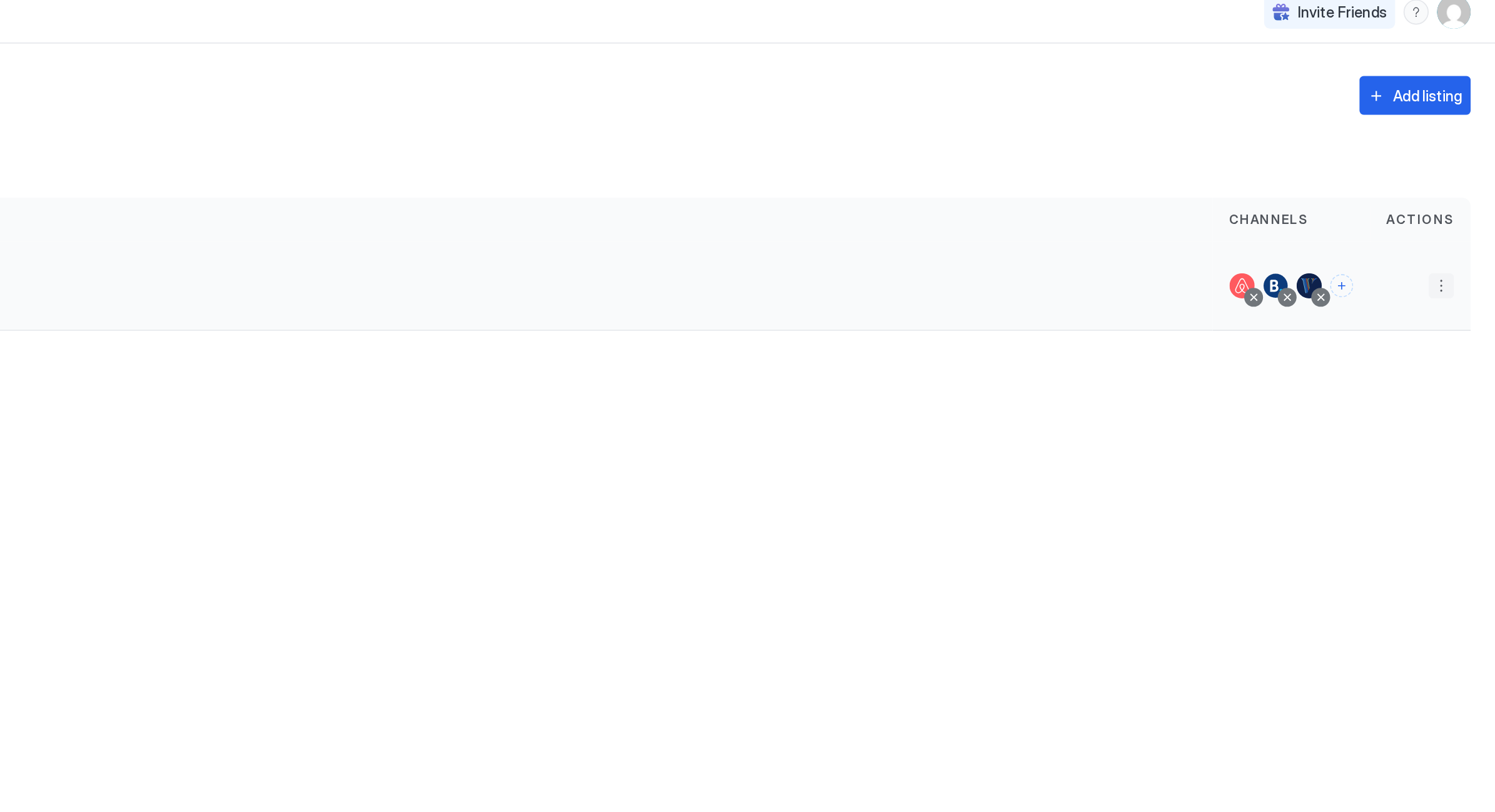
click at [1453, 175] on button "More options" at bounding box center [1460, 182] width 15 height 15
click at [861, 169] on div at bounding box center [748, 406] width 1495 height 812
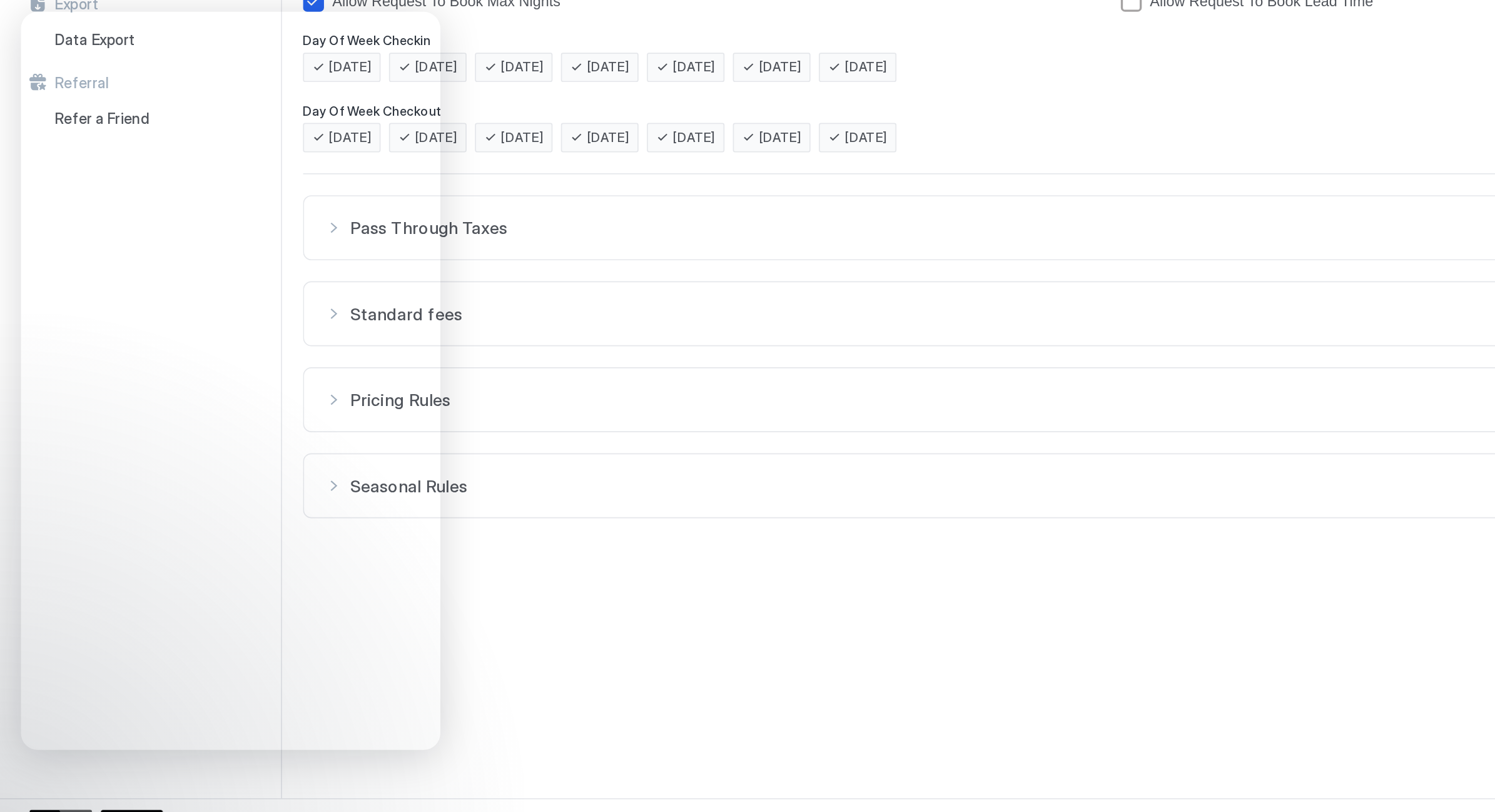
click at [458, 544] on span "Pricing Rules" at bounding box center [837, 550] width 1256 height 12
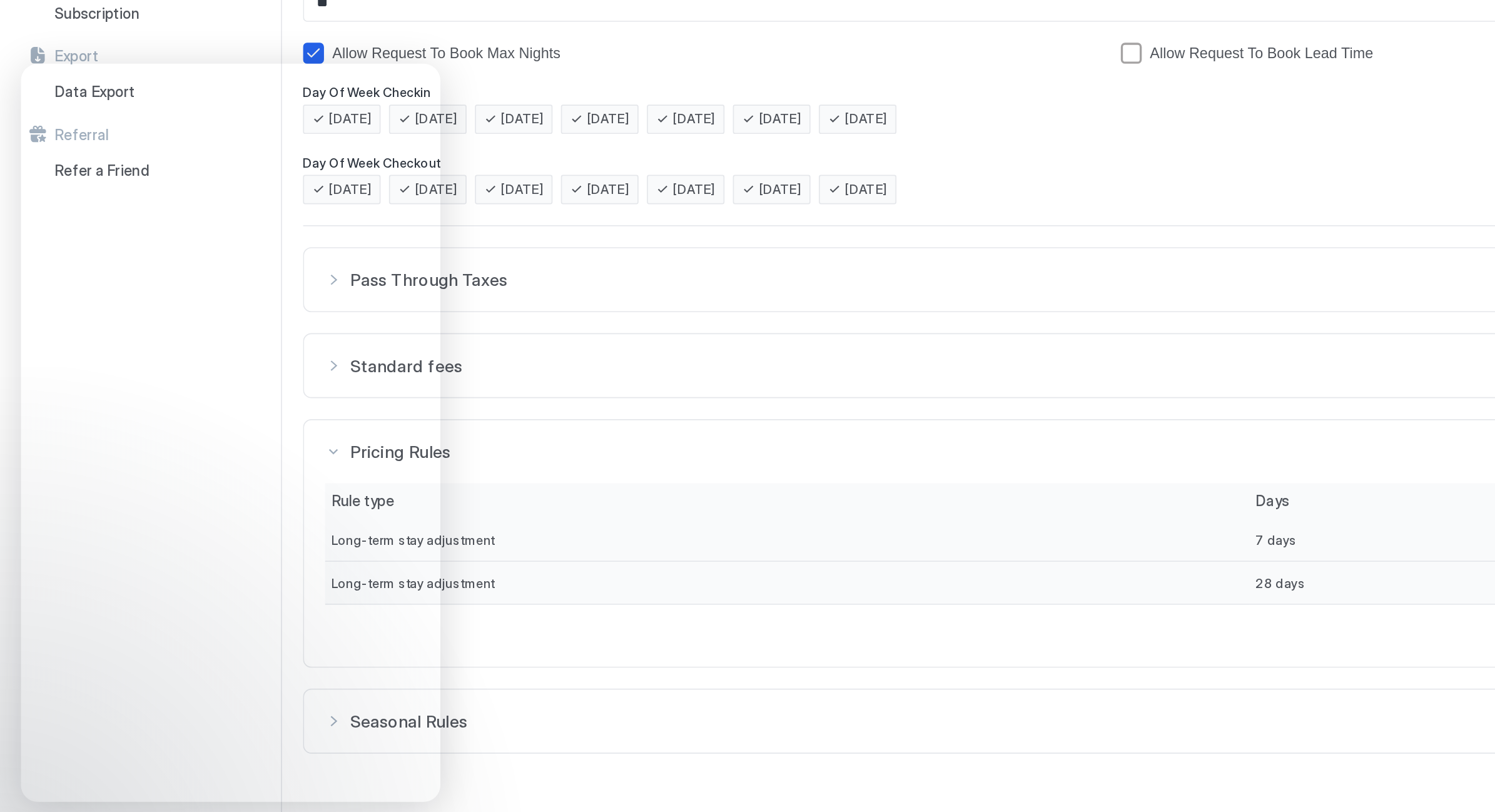
click at [458, 481] on button "Standard fees" at bounding box center [828, 499] width 1295 height 38
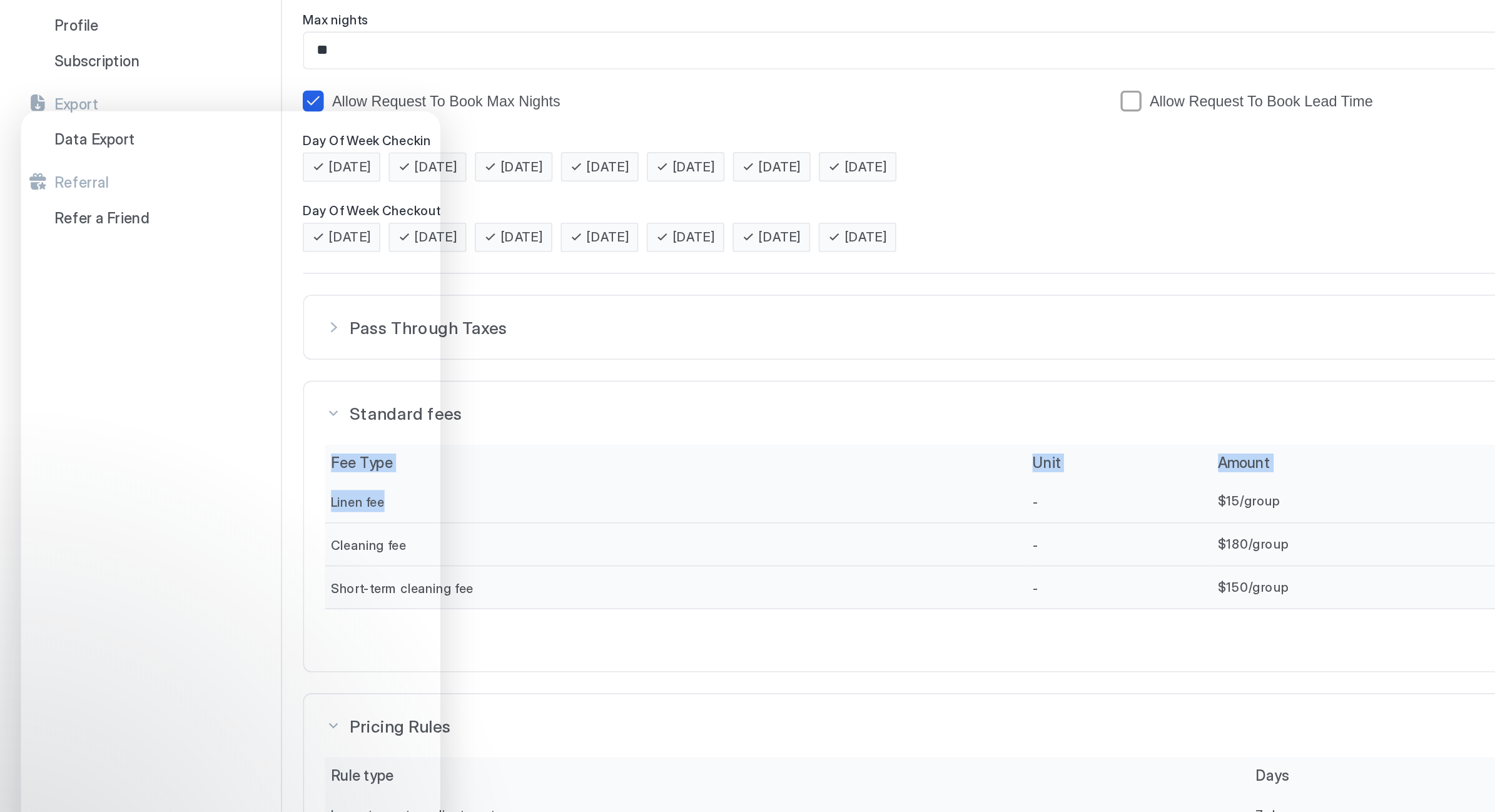
click at [462, 480] on div "Standard fees Fee Type Unit Amount Collection - Linen fee - $ 15 /group At time…" at bounding box center [829, 567] width 1297 height 174
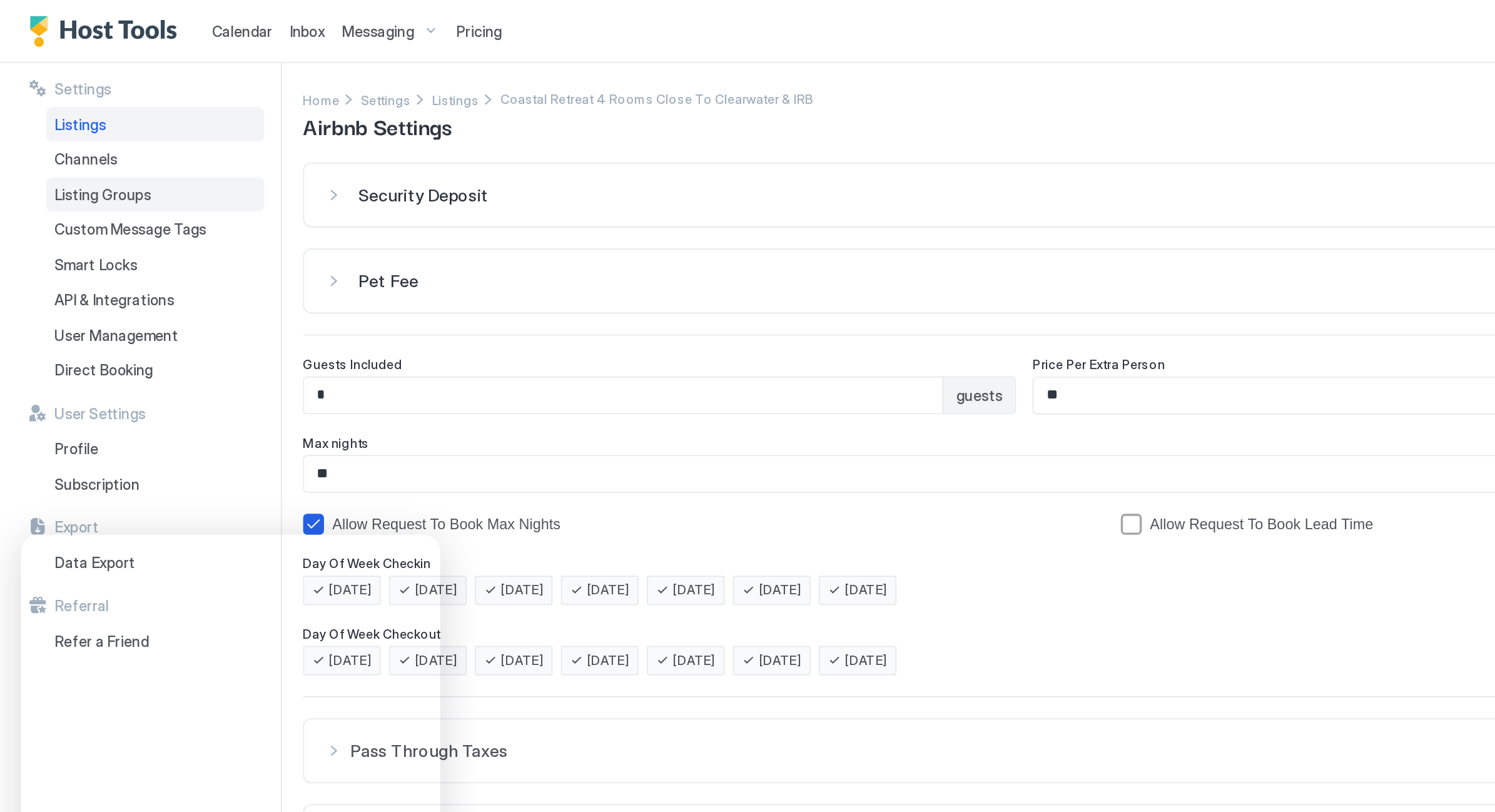
click at [49, 116] on span "Listing Groups" at bounding box center [61, 116] width 58 height 12
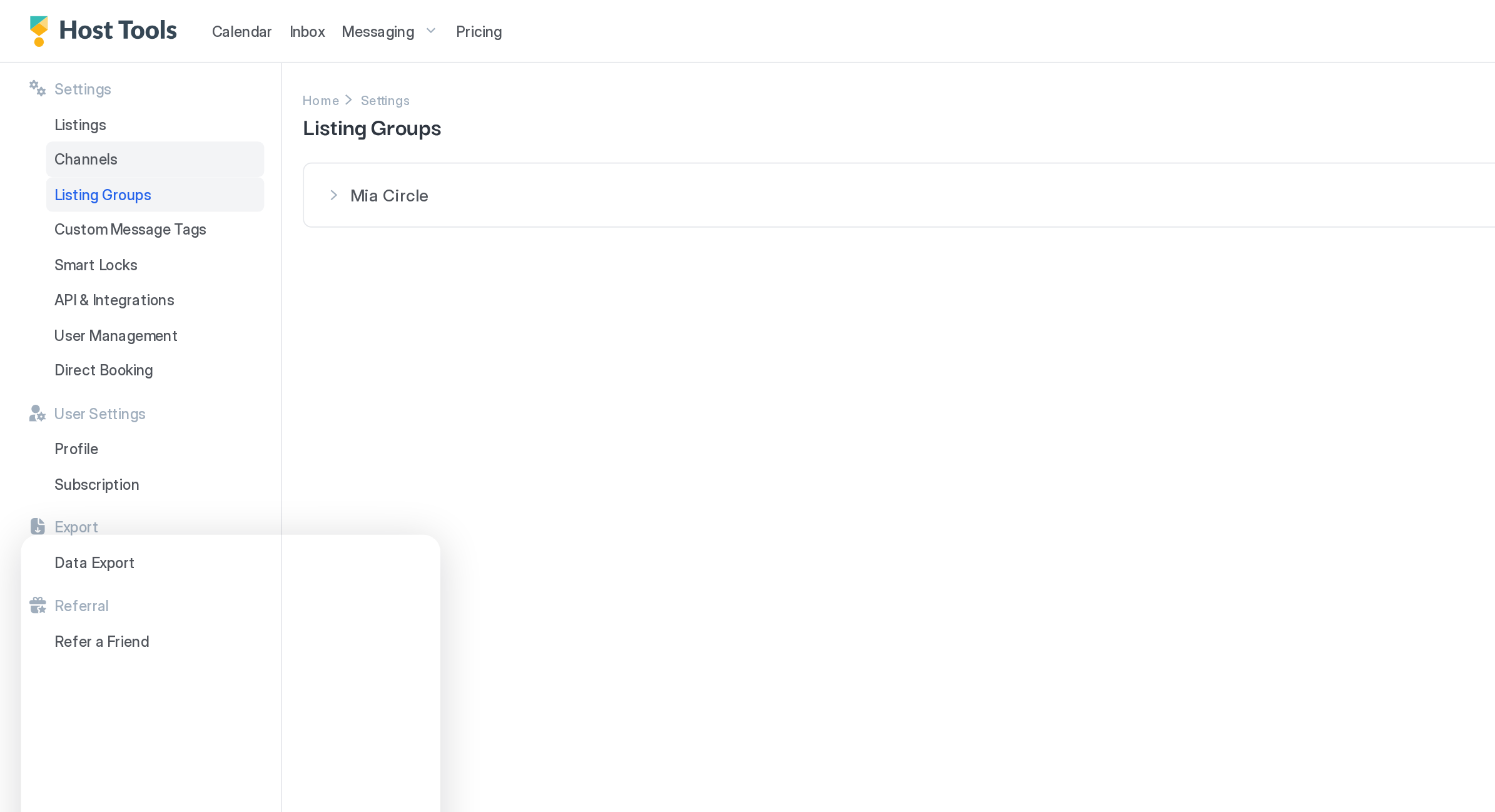
click at [47, 96] on span "Channels" at bounding box center [51, 95] width 38 height 12
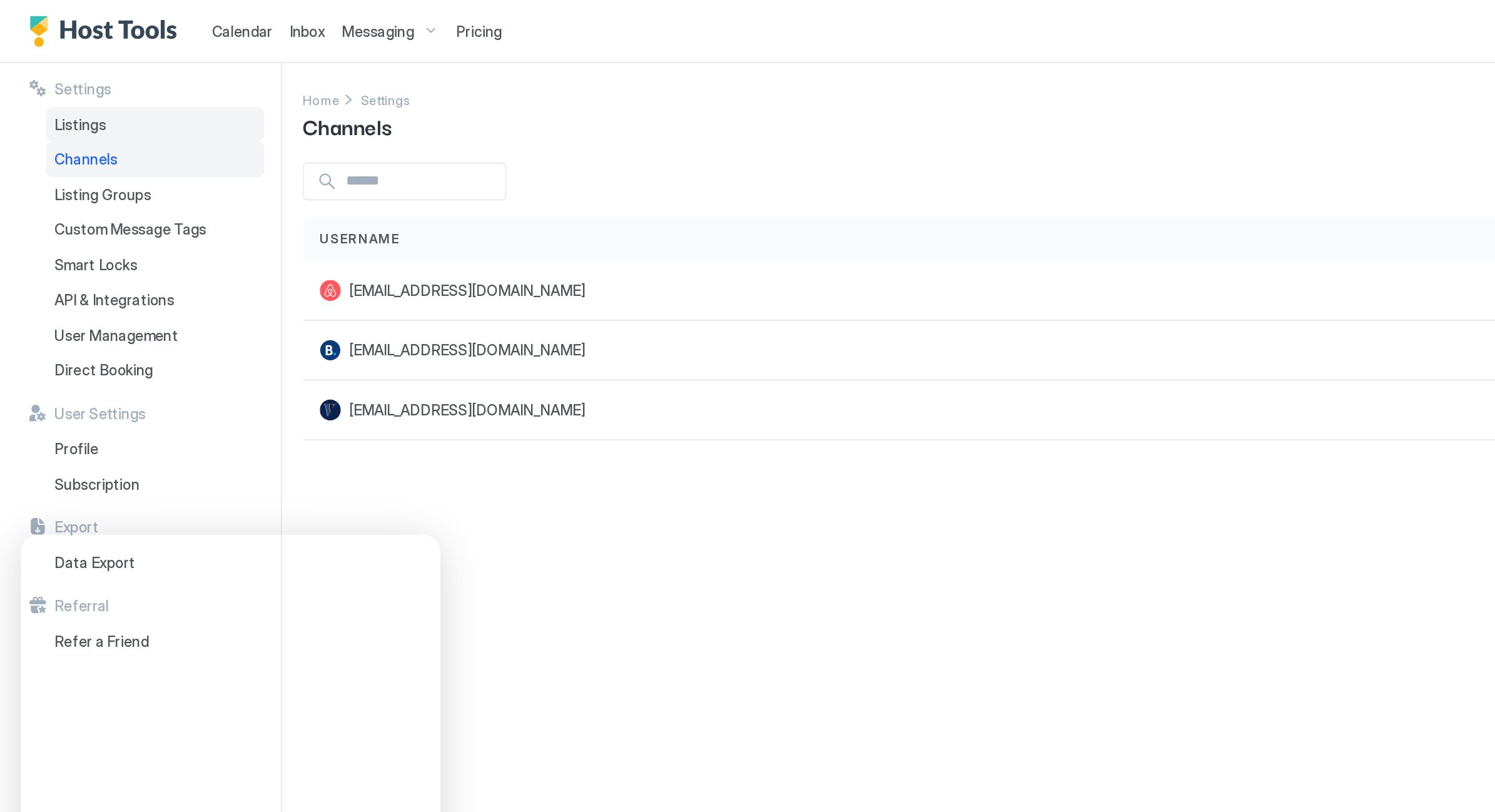
click at [50, 67] on div "Listings" at bounding box center [92, 75] width 130 height 22
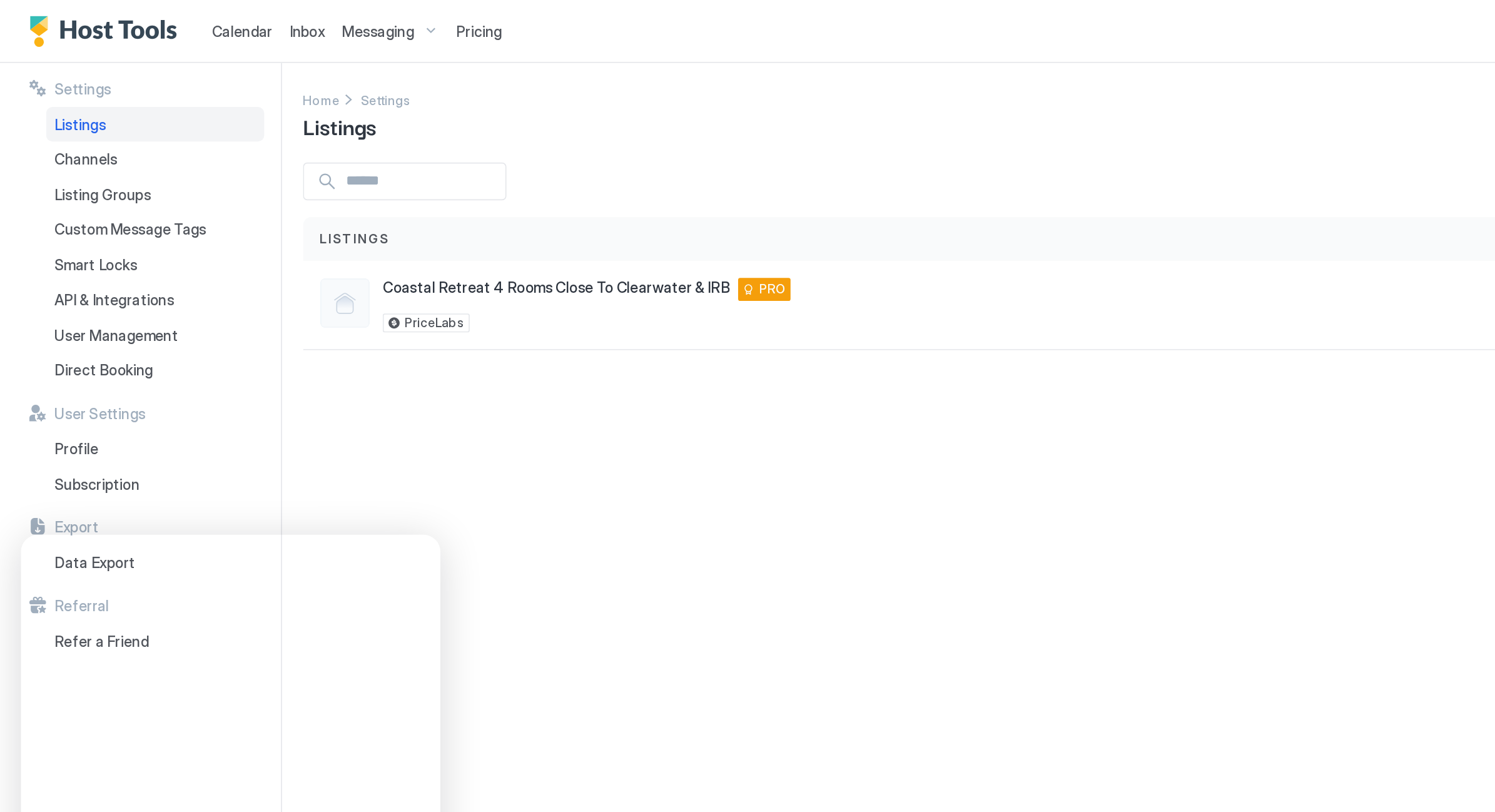
click at [208, 142] on span "Listings" at bounding box center [212, 143] width 42 height 12
click at [230, 142] on div "Listings" at bounding box center [217, 143] width 53 height 12
click at [227, 65] on link "Settings" at bounding box center [230, 59] width 30 height 13
click at [230, 60] on span "Settings" at bounding box center [230, 59] width 30 height 9
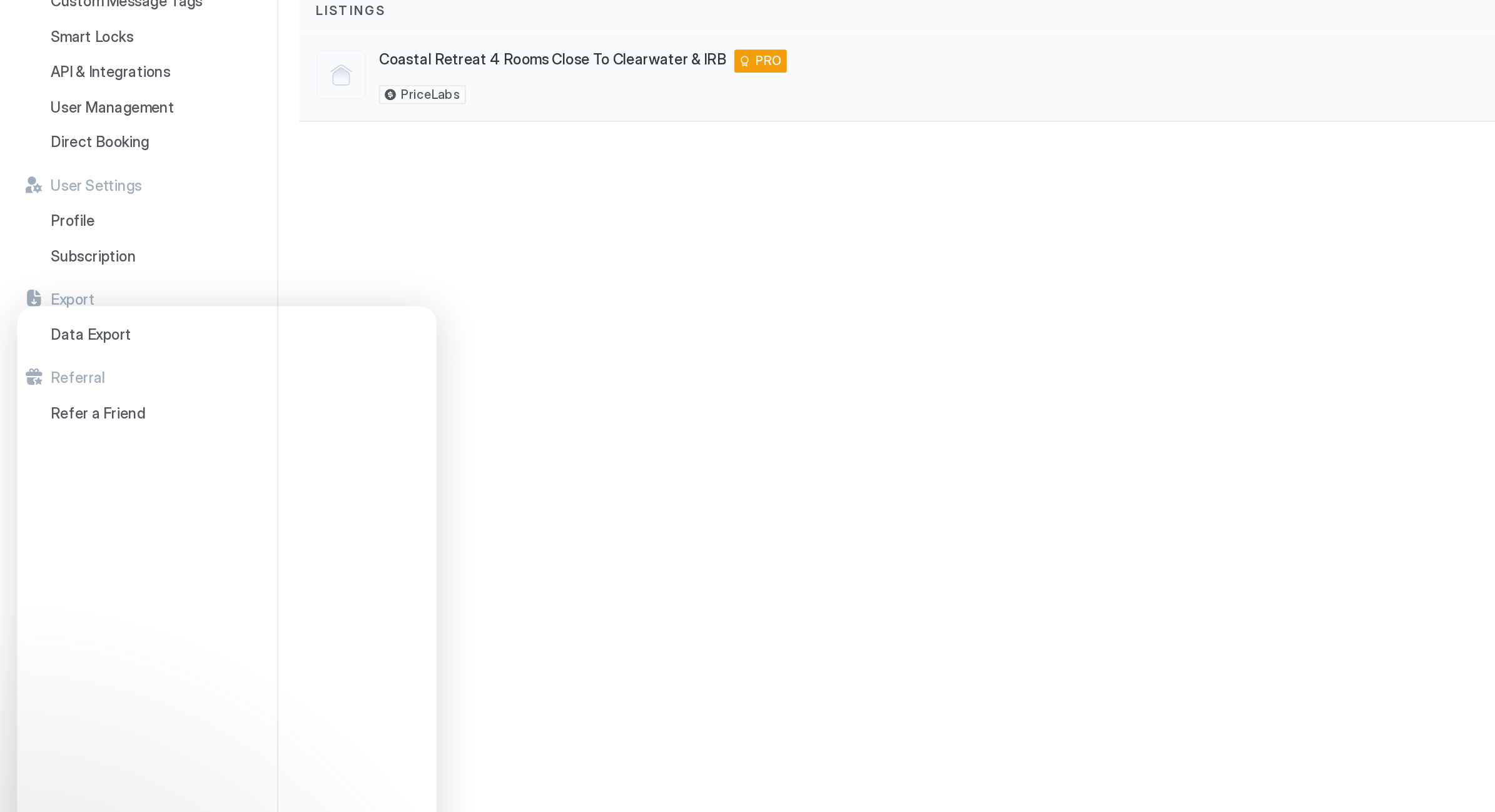
click at [453, 167] on span "PRO" at bounding box center [461, 173] width 16 height 12
click at [443, 166] on div "PRO" at bounding box center [456, 173] width 32 height 14
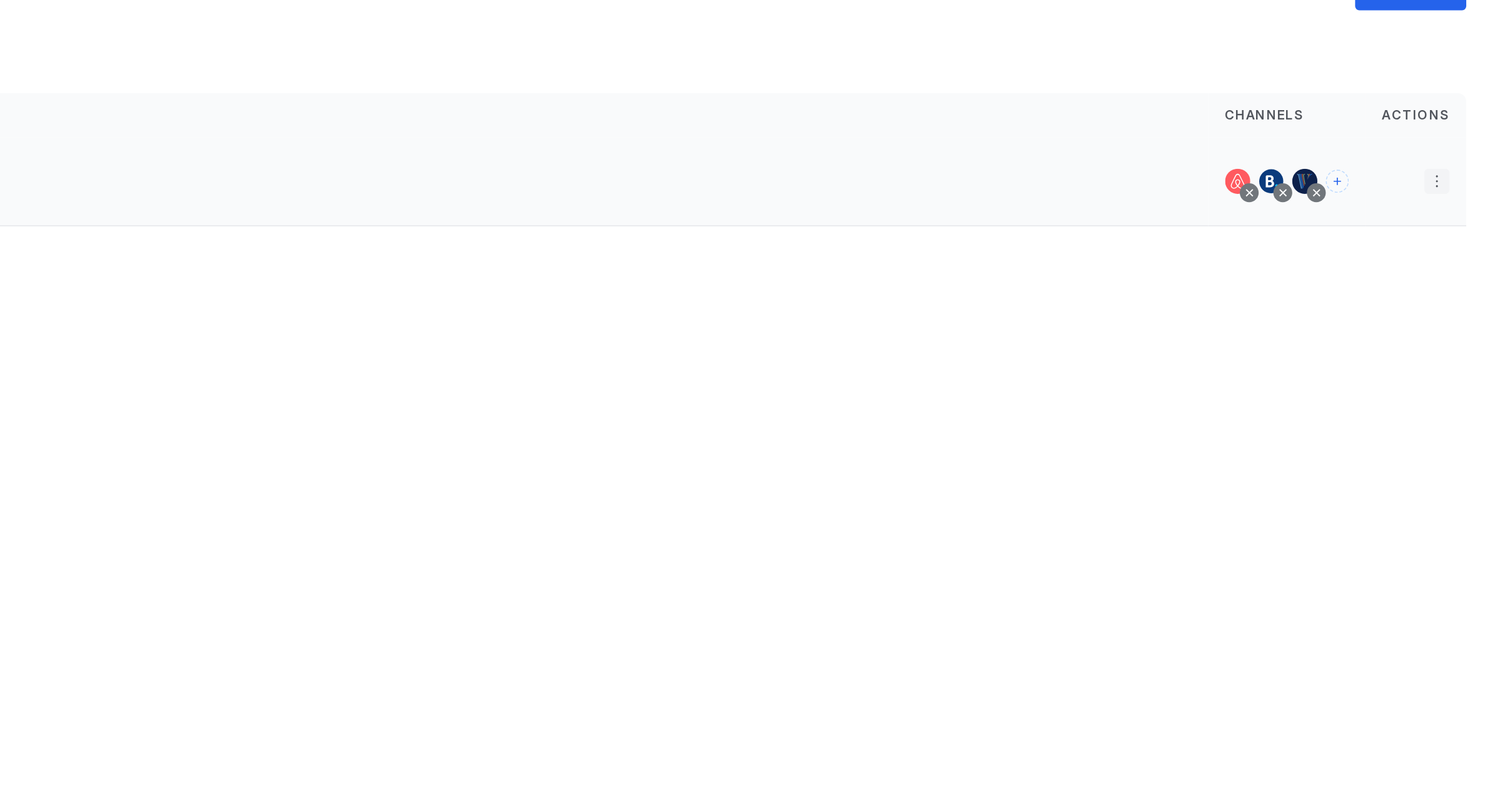
click at [1453, 175] on button "More options" at bounding box center [1460, 182] width 15 height 15
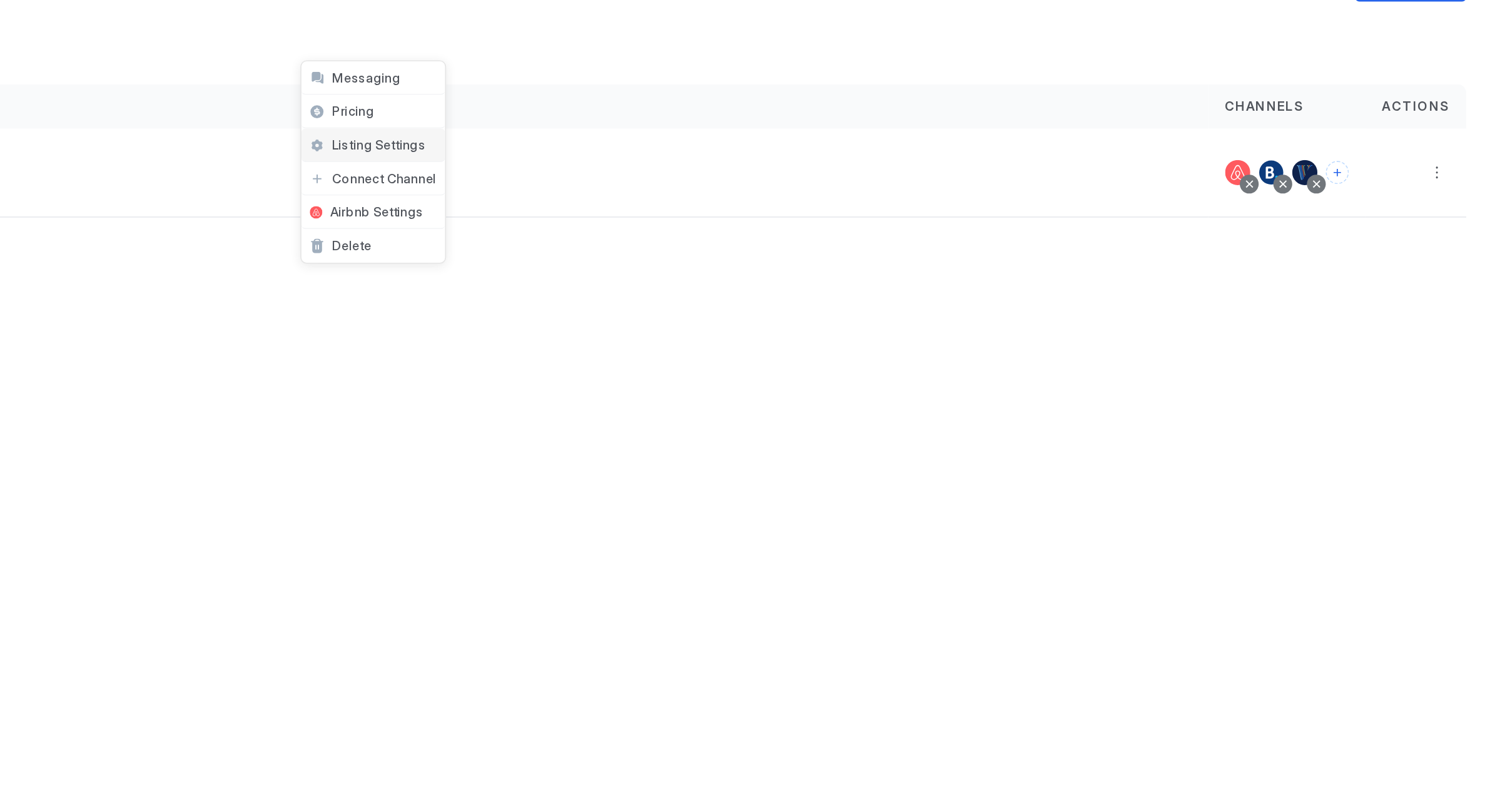
click at [801, 161] on span "Listing Settings" at bounding box center [829, 166] width 55 height 9
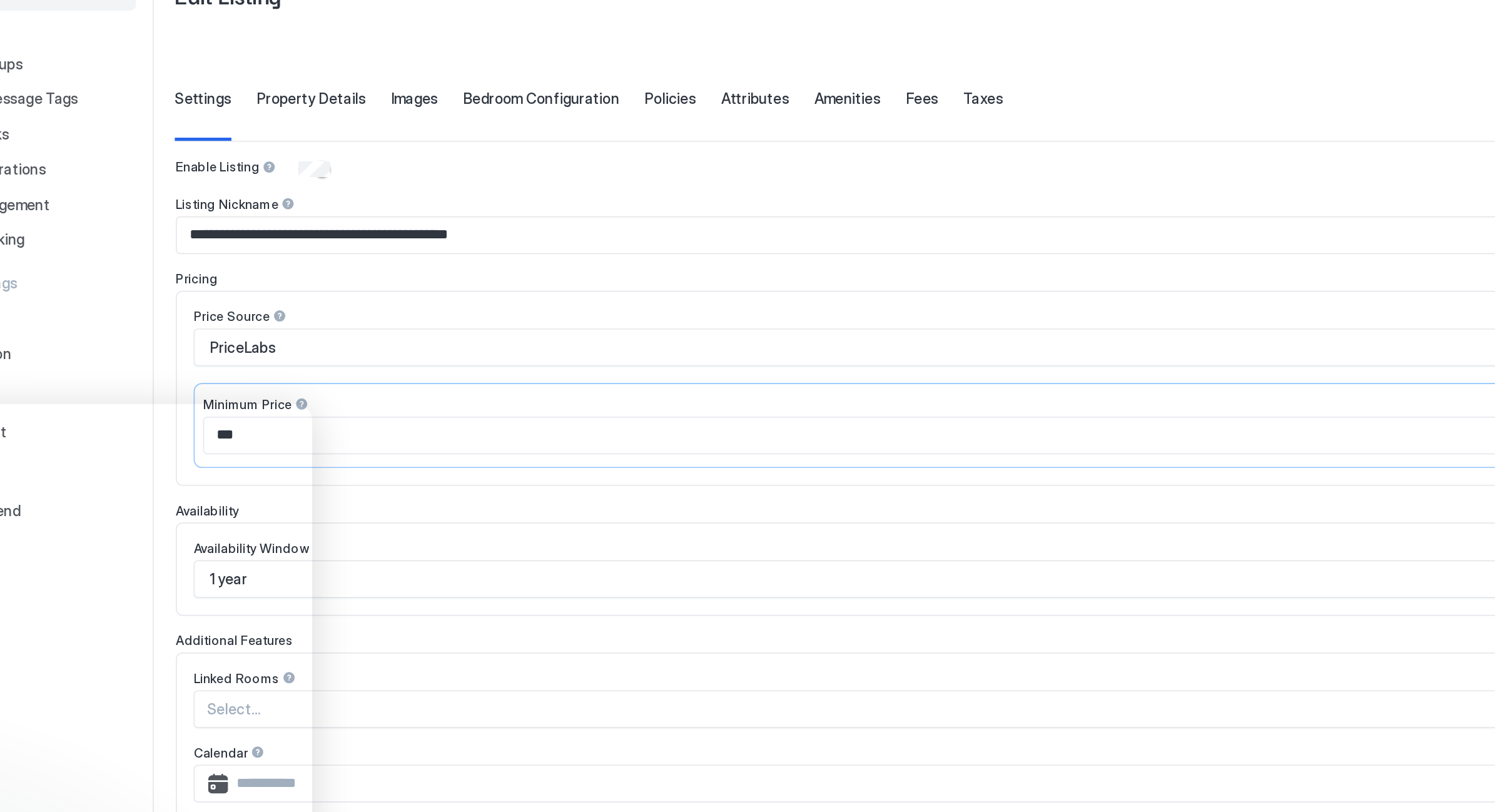
click at [233, 173] on div at bounding box center [237, 177] width 8 height 8
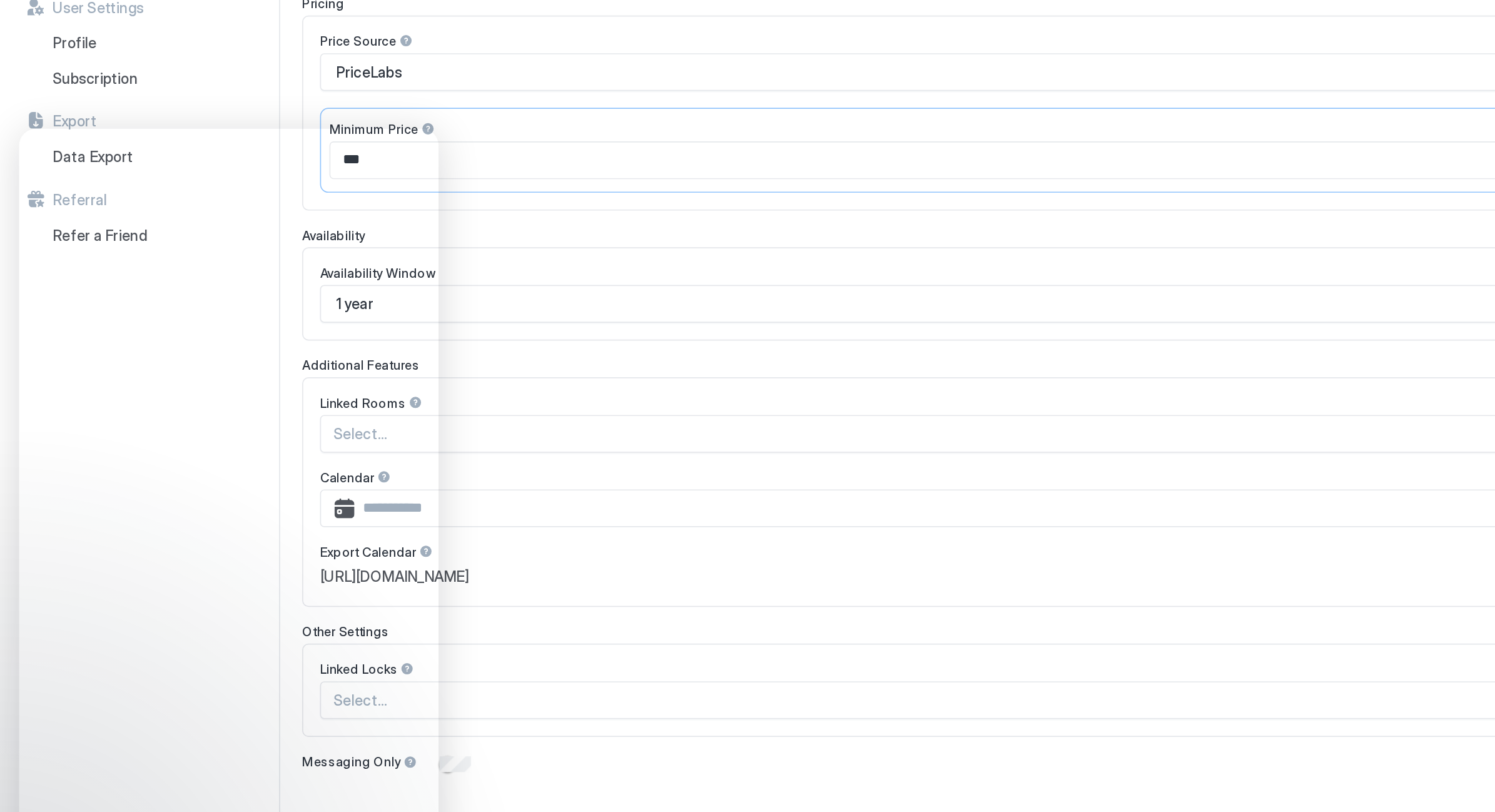
click at [319, 390] on div "Availability Window 1 year" at bounding box center [828, 418] width 1295 height 55
click at [327, 173] on div "**********" at bounding box center [828, 438] width 1295 height 532
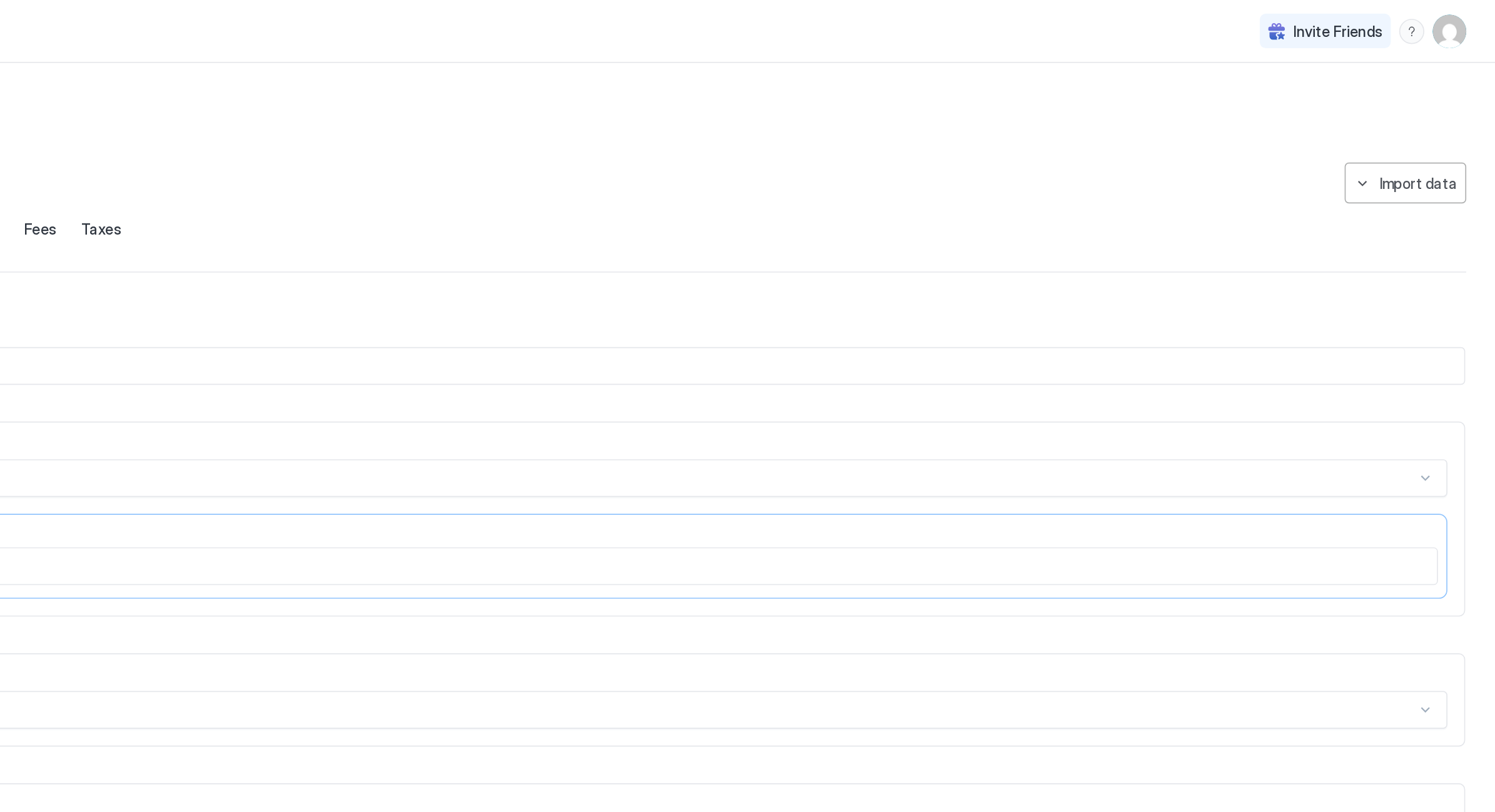
click at [1458, 22] on img "User profile" at bounding box center [1468, 18] width 20 height 20
click at [735, 65] on span "Settings" at bounding box center [752, 70] width 34 height 12
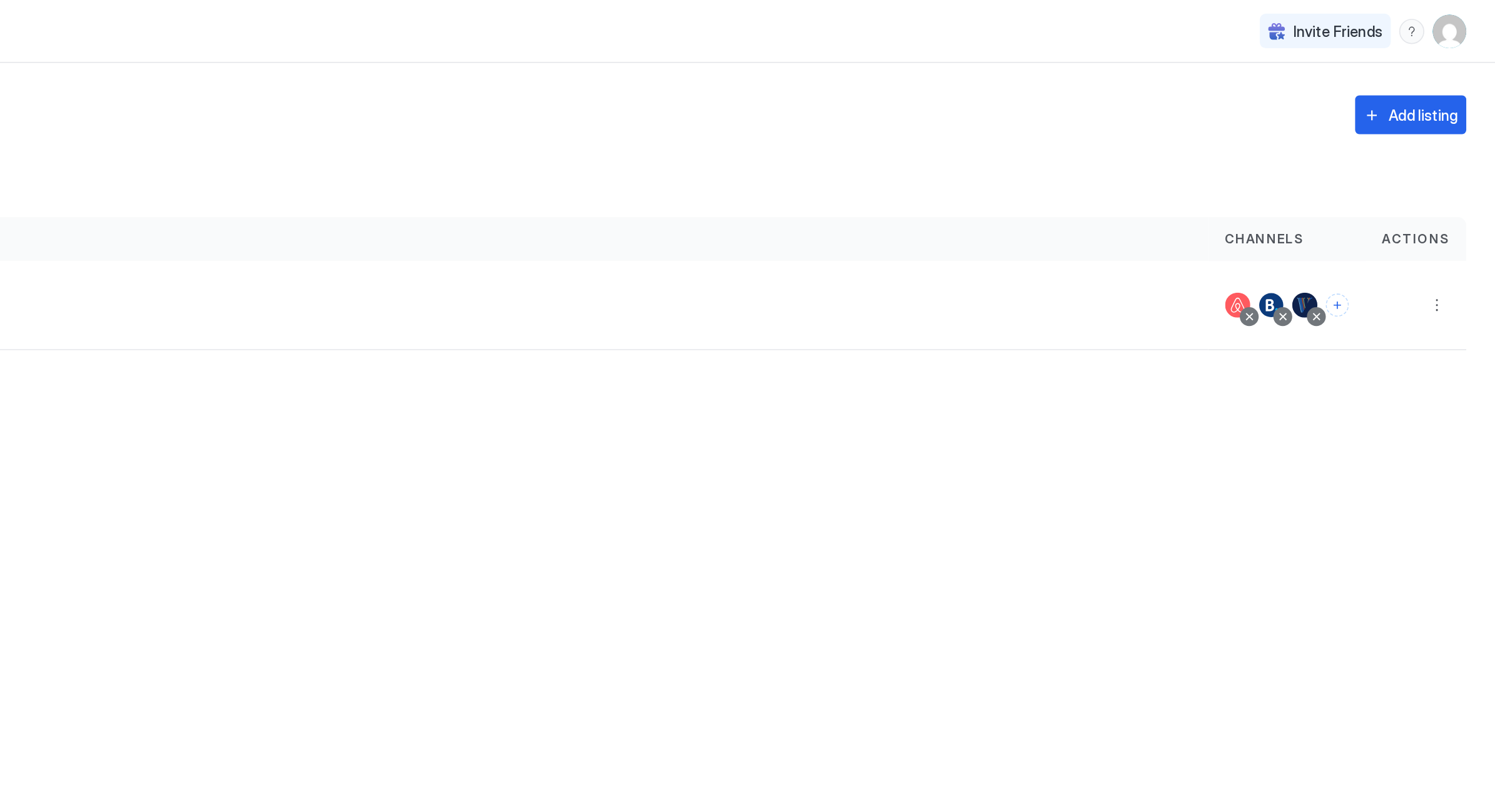
click at [1438, 18] on div "menu" at bounding box center [1445, 18] width 15 height 15
click at [870, 21] on div at bounding box center [748, 406] width 1495 height 812
click at [1458, 18] on img "User profile" at bounding box center [1468, 18] width 20 height 20
click at [867, 18] on div at bounding box center [748, 406] width 1495 height 812
click at [1458, 18] on img "User profile" at bounding box center [1468, 18] width 20 height 20
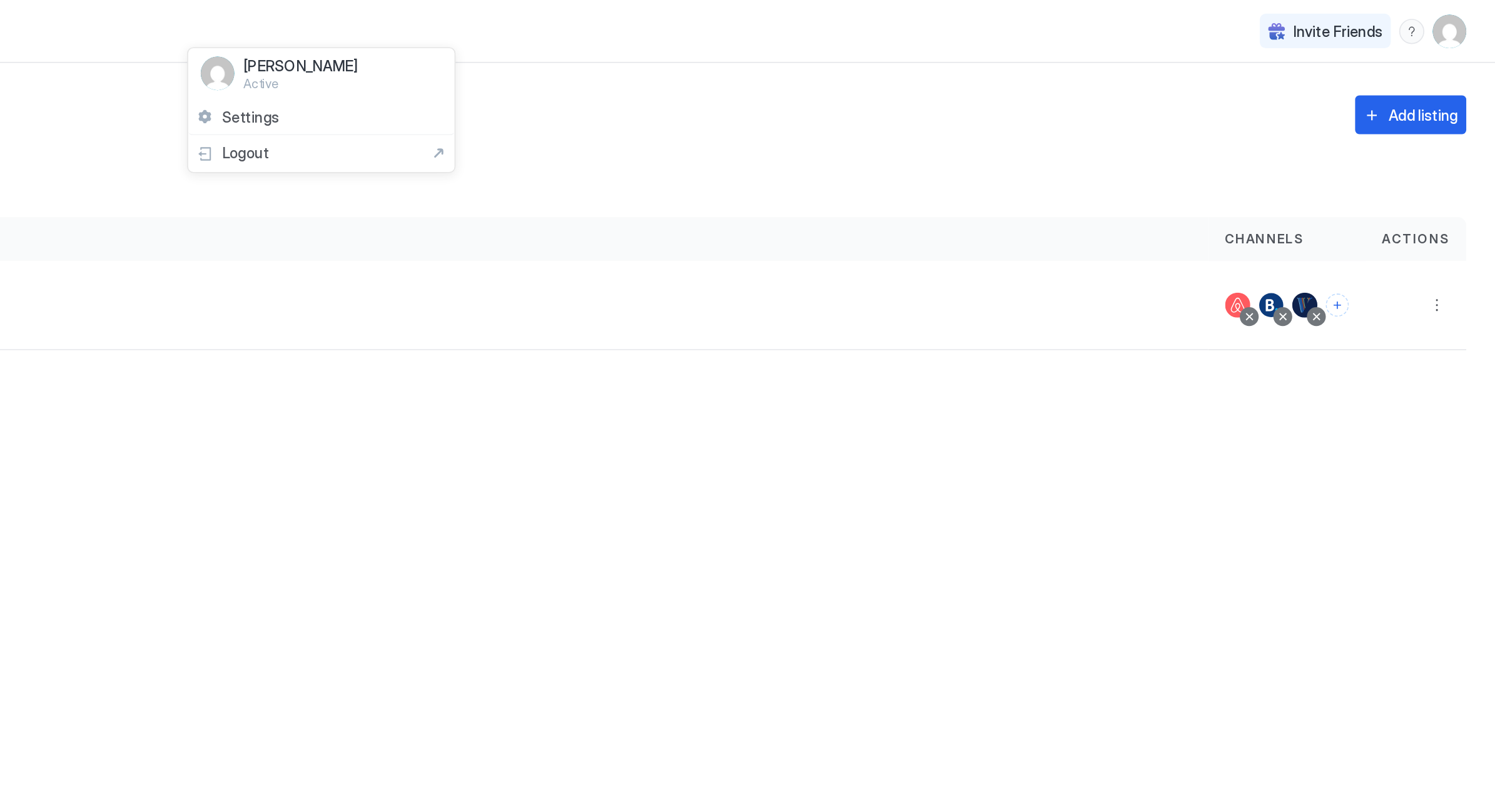
click at [723, 45] on img at bounding box center [733, 44] width 20 height 20
click at [735, 69] on span "Settings" at bounding box center [752, 70] width 34 height 12
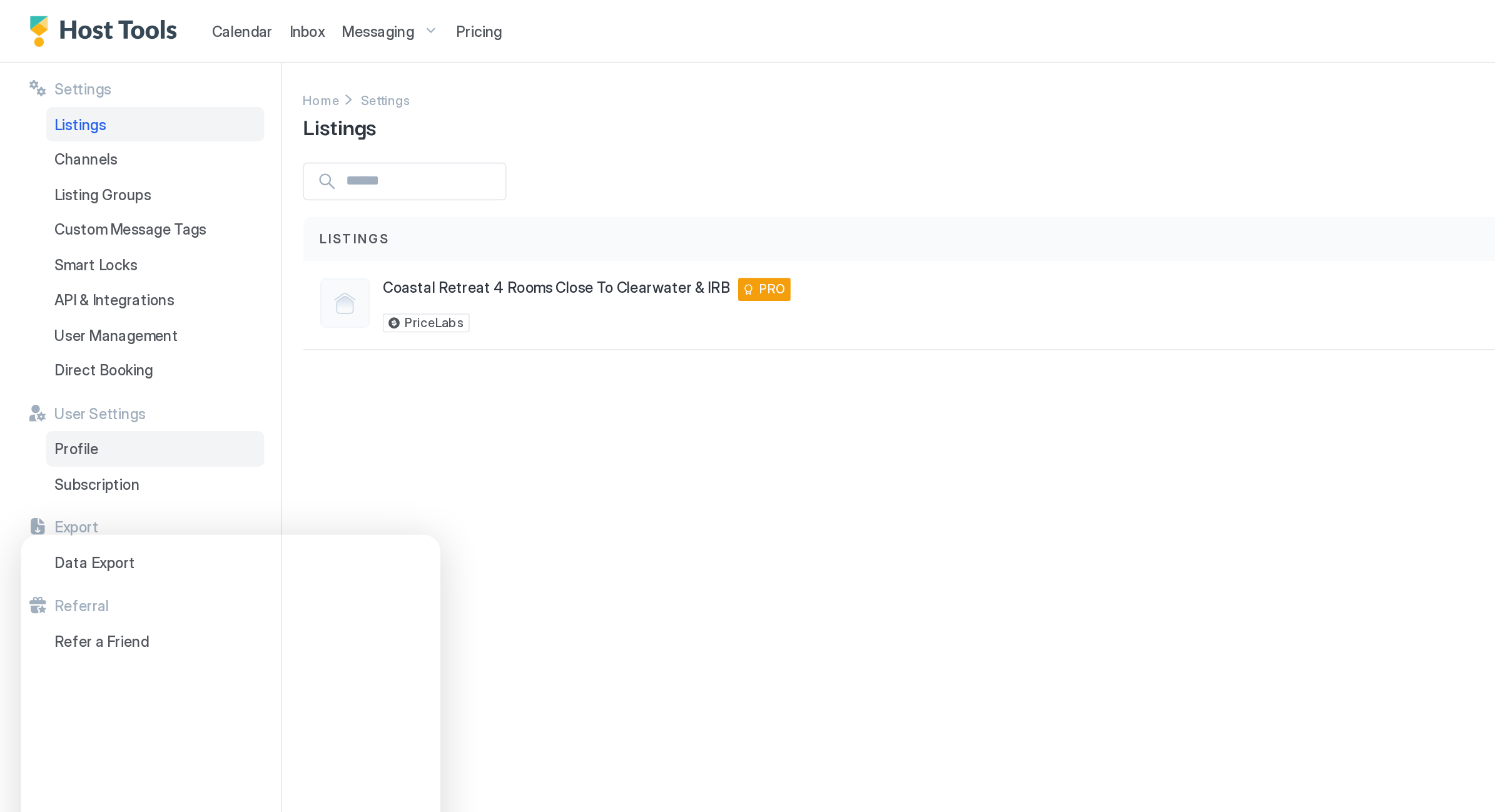
click at [44, 264] on span "Profile" at bounding box center [45, 267] width 26 height 12
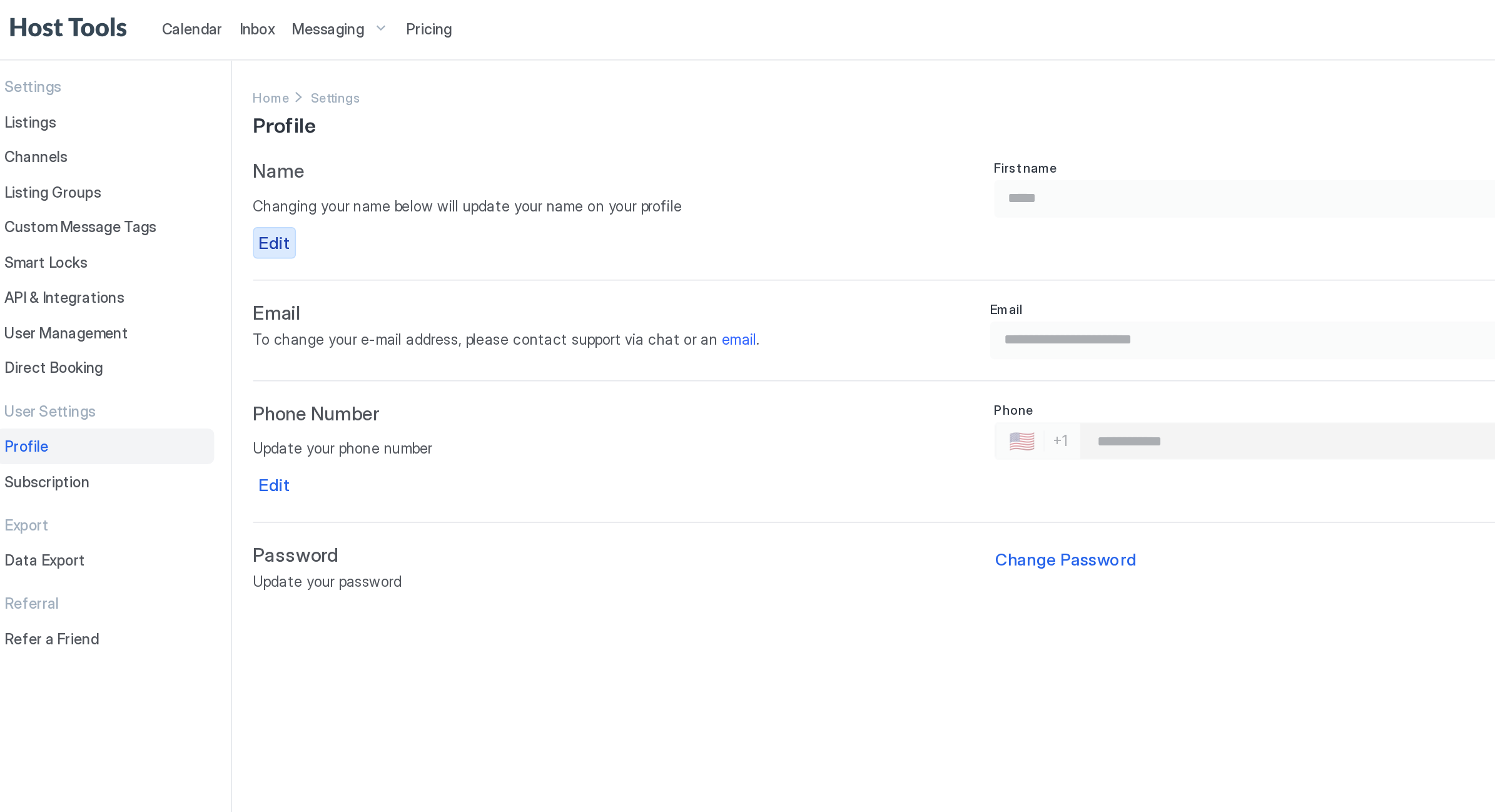
click at [184, 145] on div "Edit" at bounding box center [193, 146] width 19 height 15
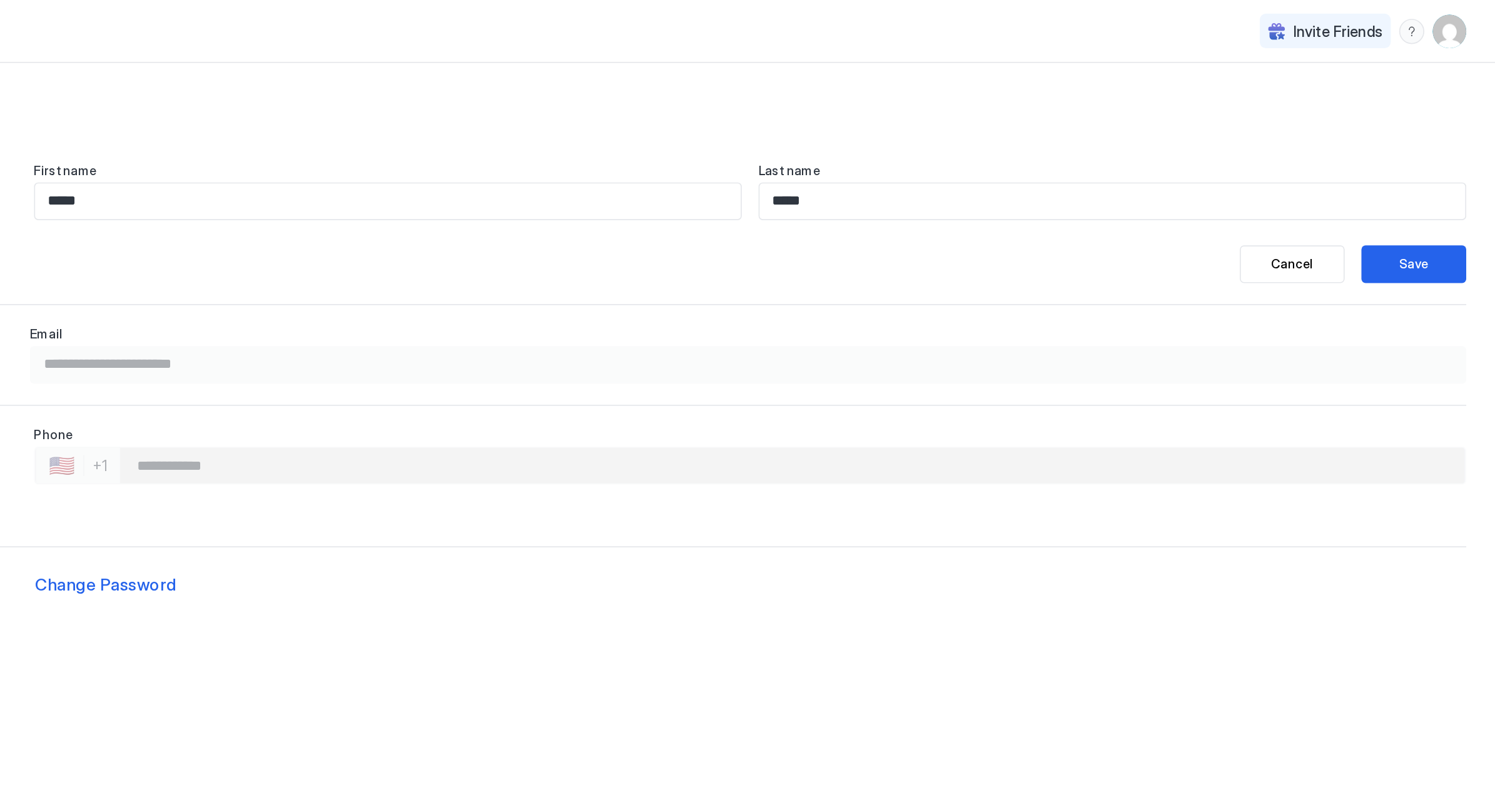
click at [1438, 19] on div "menu" at bounding box center [1445, 18] width 15 height 15
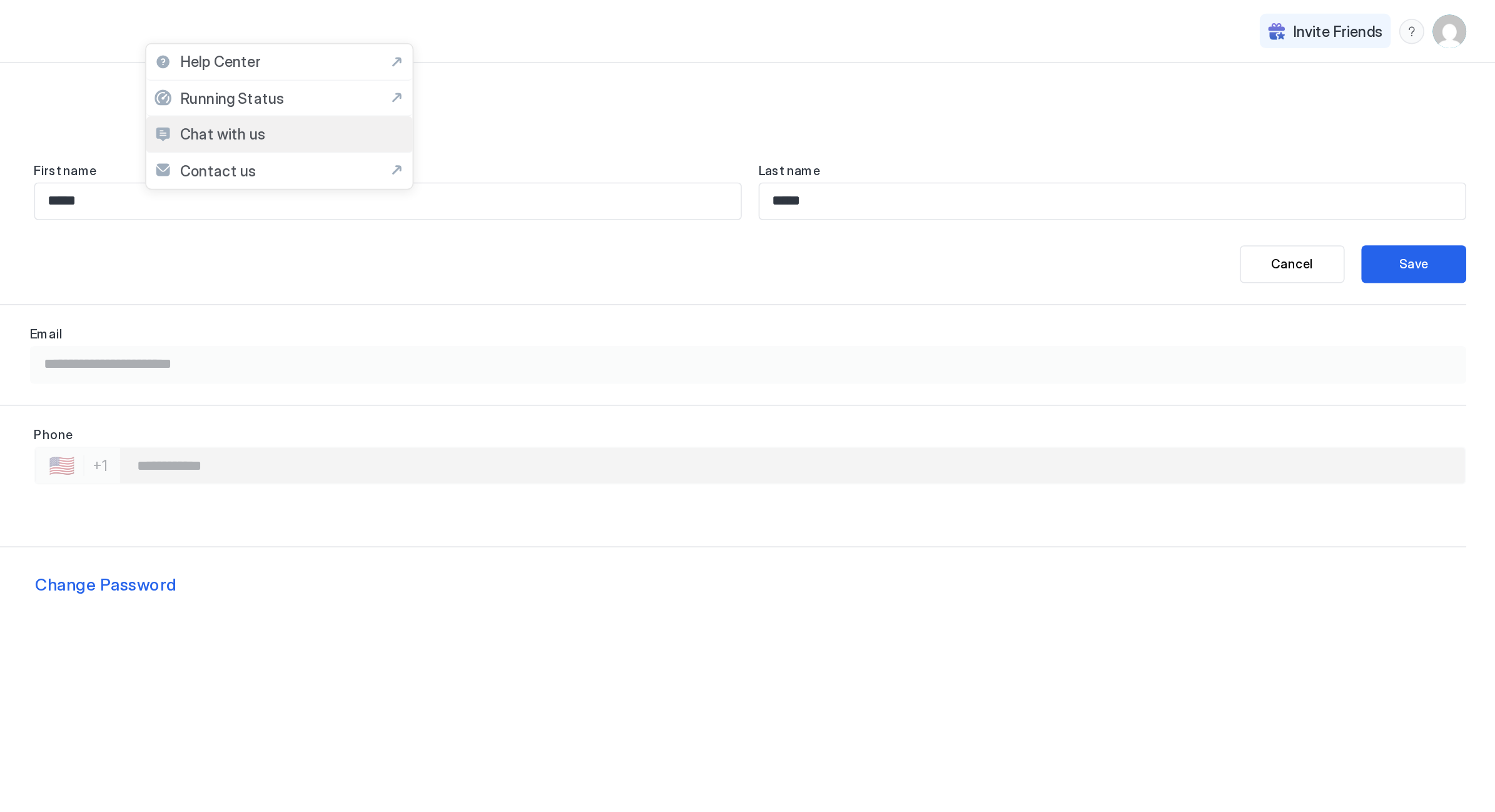
click at [711, 82] on span "Chat with us" at bounding box center [736, 80] width 51 height 12
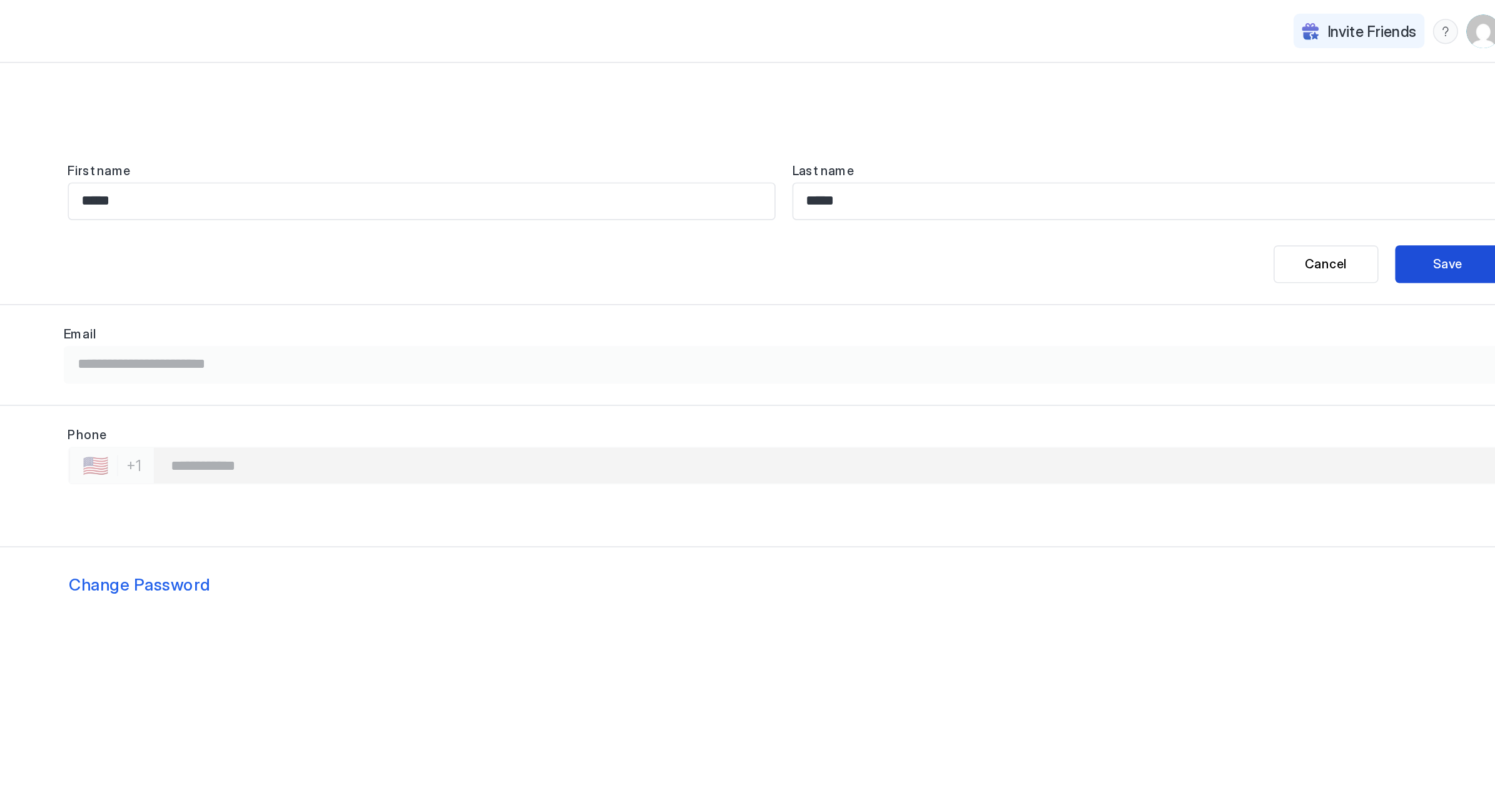
click at [1416, 155] on button "Save" at bounding box center [1446, 157] width 62 height 22
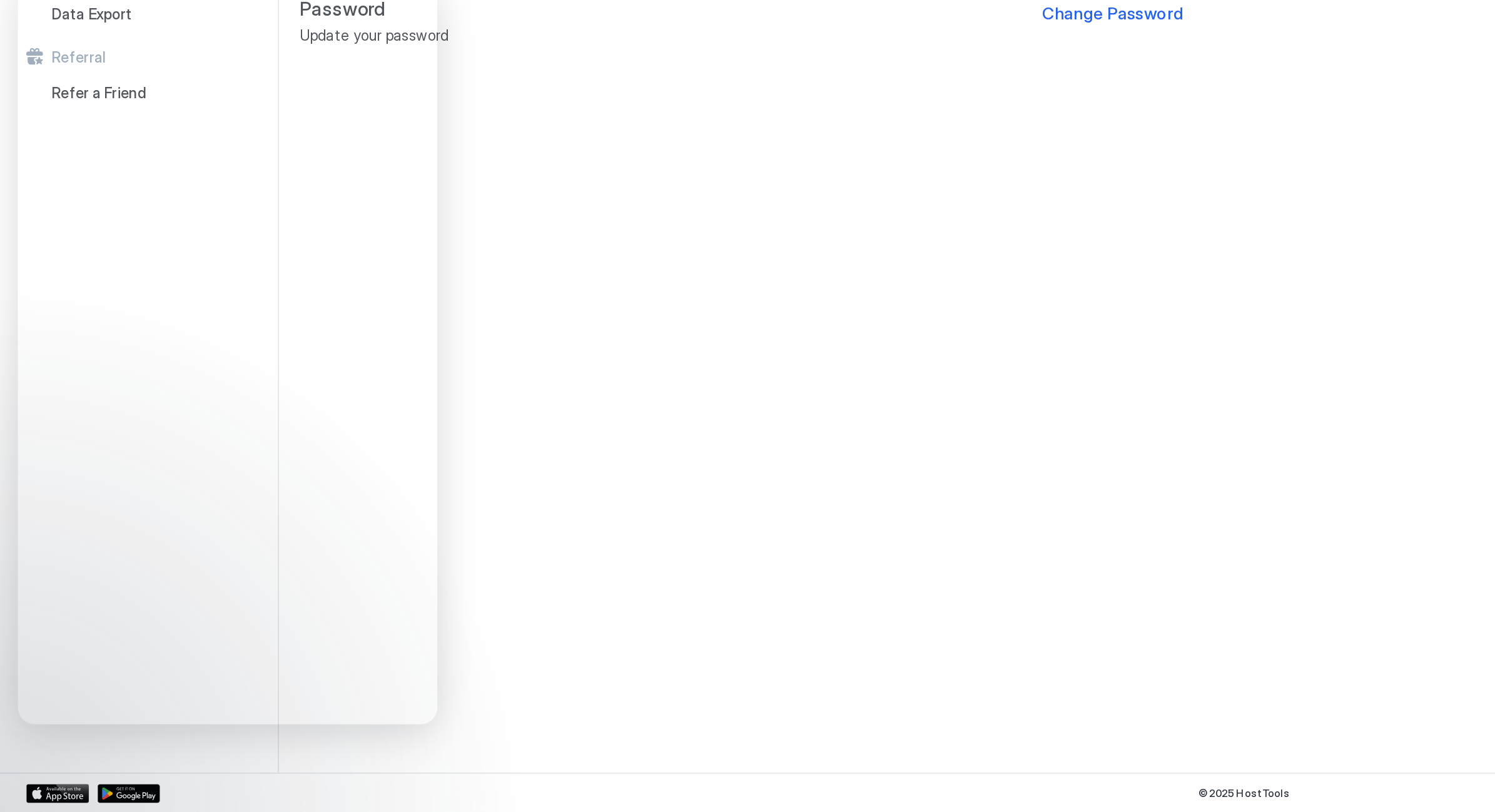
click at [385, 153] on div "**********" at bounding box center [838, 413] width 1315 height 750
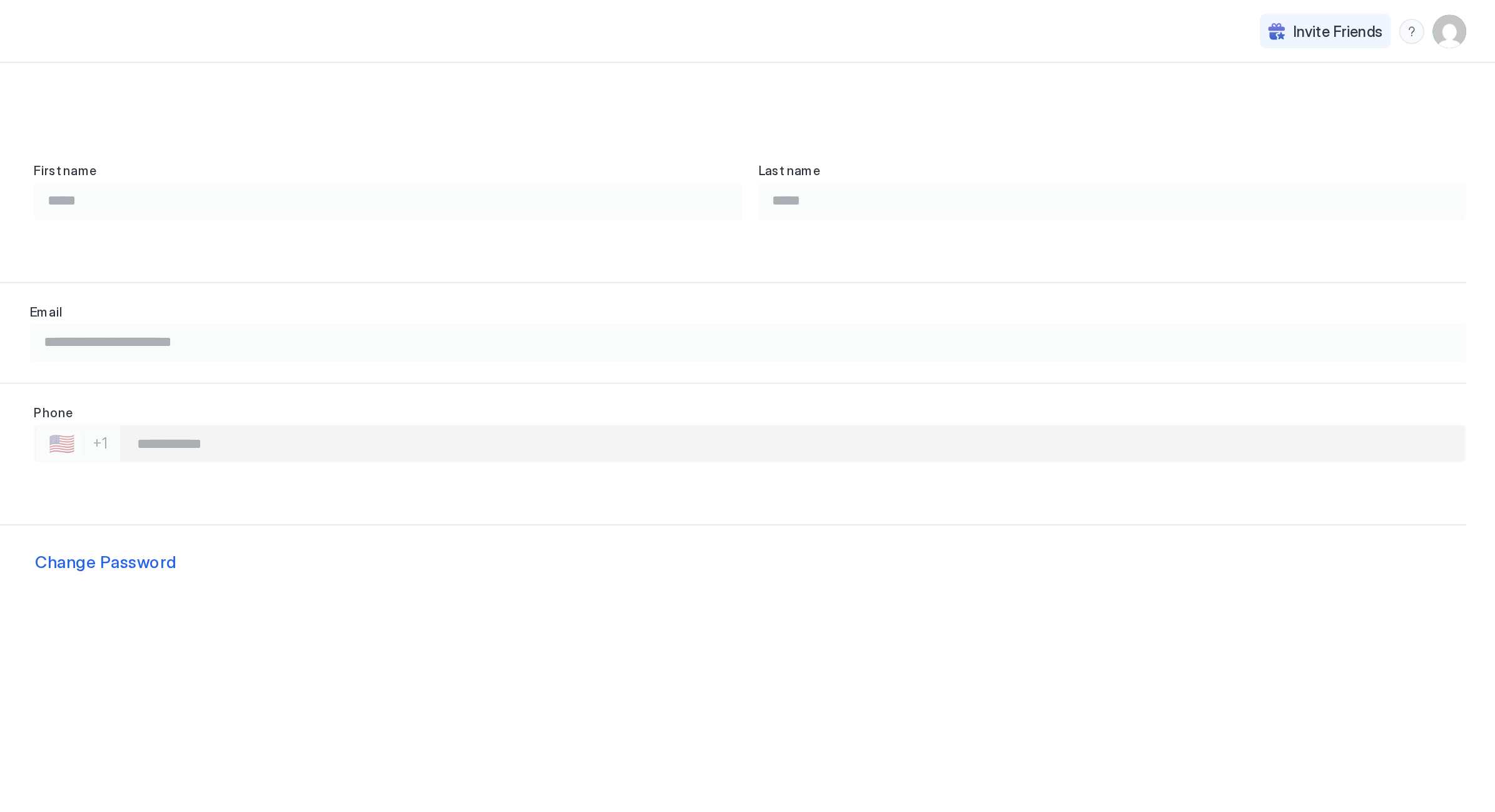
click at [1438, 18] on div "menu" at bounding box center [1445, 18] width 15 height 15
click at [872, 19] on div at bounding box center [748, 406] width 1495 height 812
click at [1458, 17] on img "User profile" at bounding box center [1468, 18] width 20 height 20
click at [748, 43] on span "Kevin Green" at bounding box center [781, 39] width 68 height 12
click at [735, 69] on span "Settings" at bounding box center [752, 70] width 34 height 12
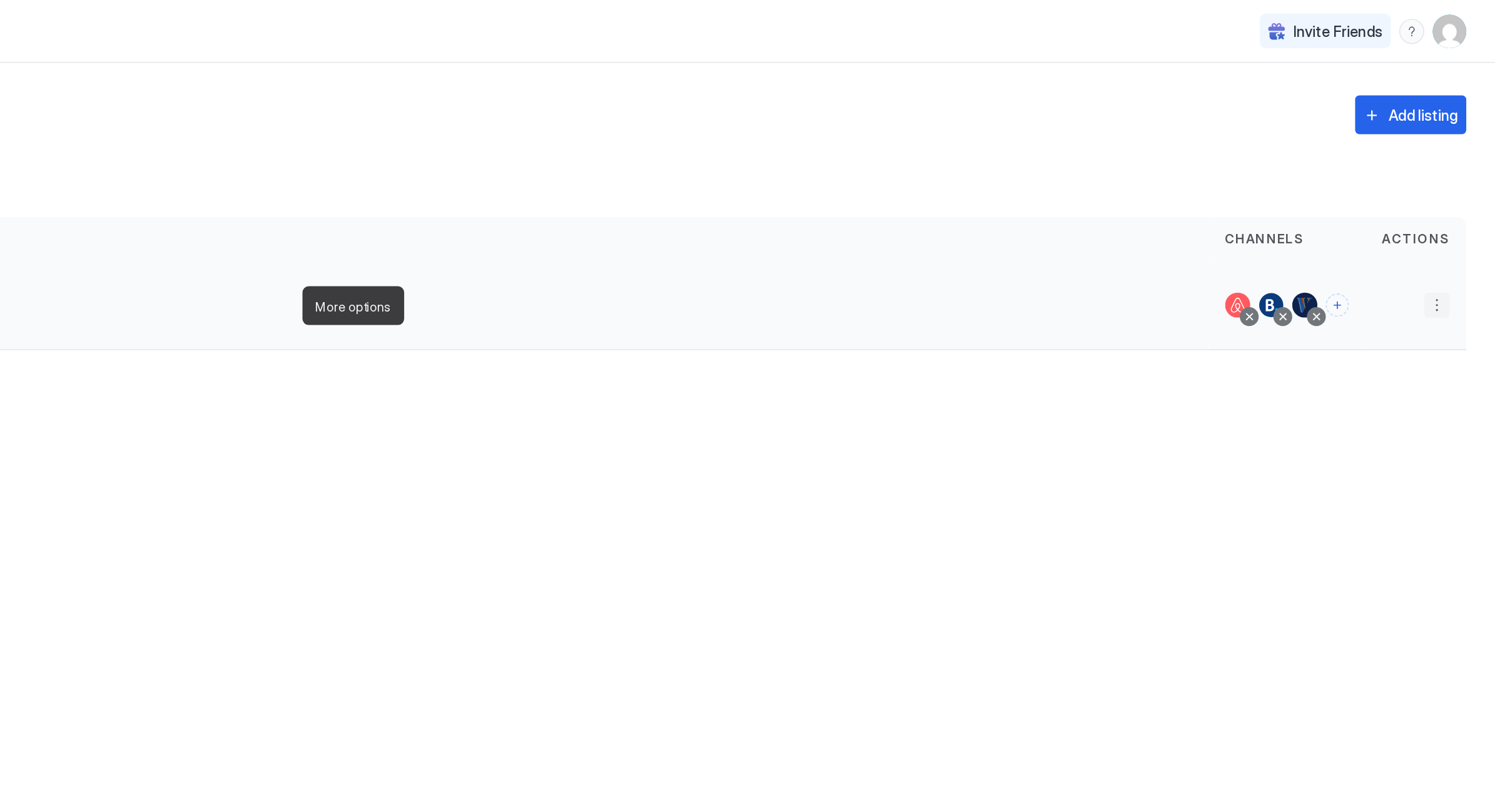
click at [1453, 183] on button "More options" at bounding box center [1460, 182] width 15 height 15
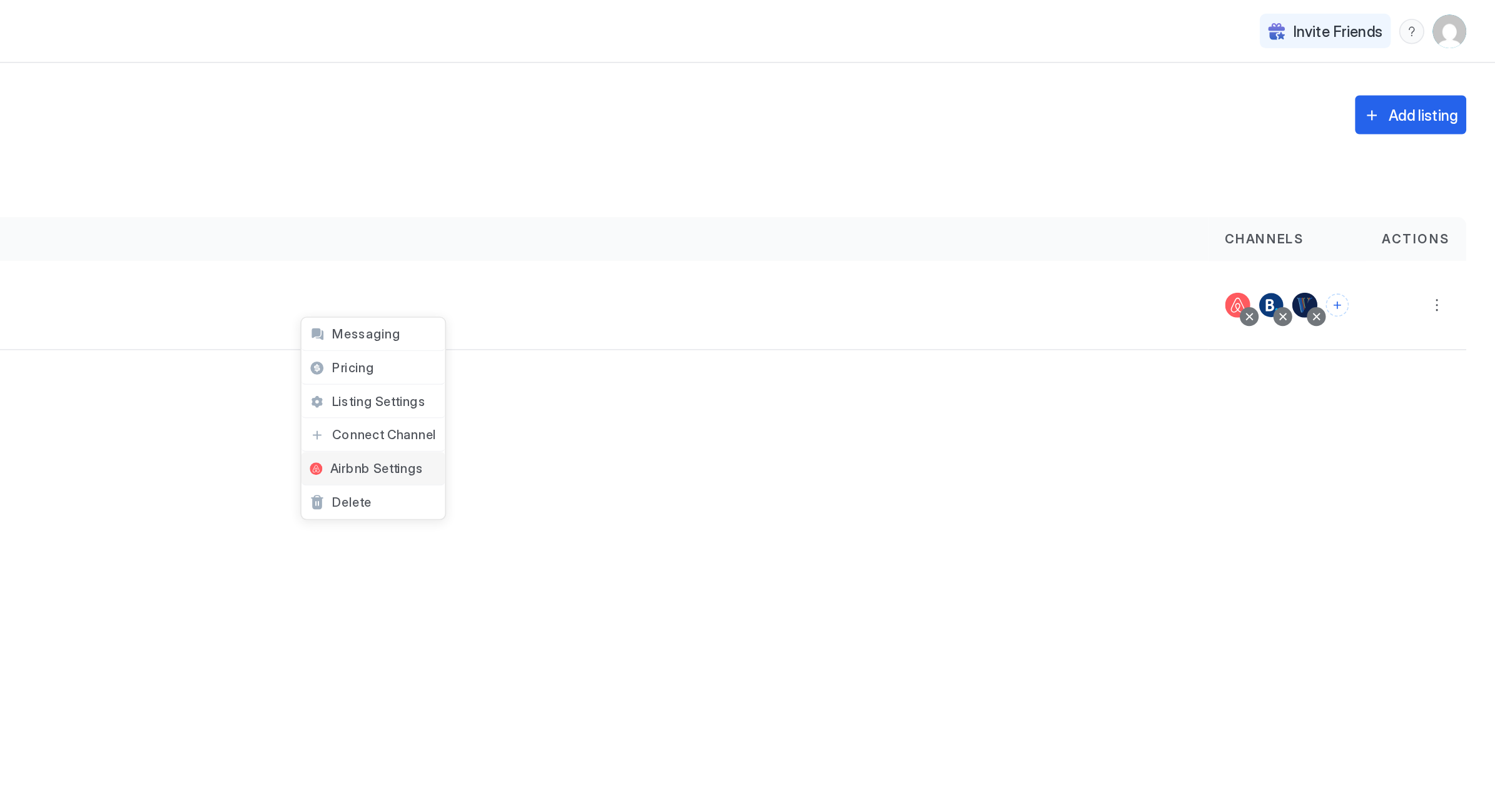
click at [800, 278] on span "Airbnb Settings" at bounding box center [828, 279] width 55 height 9
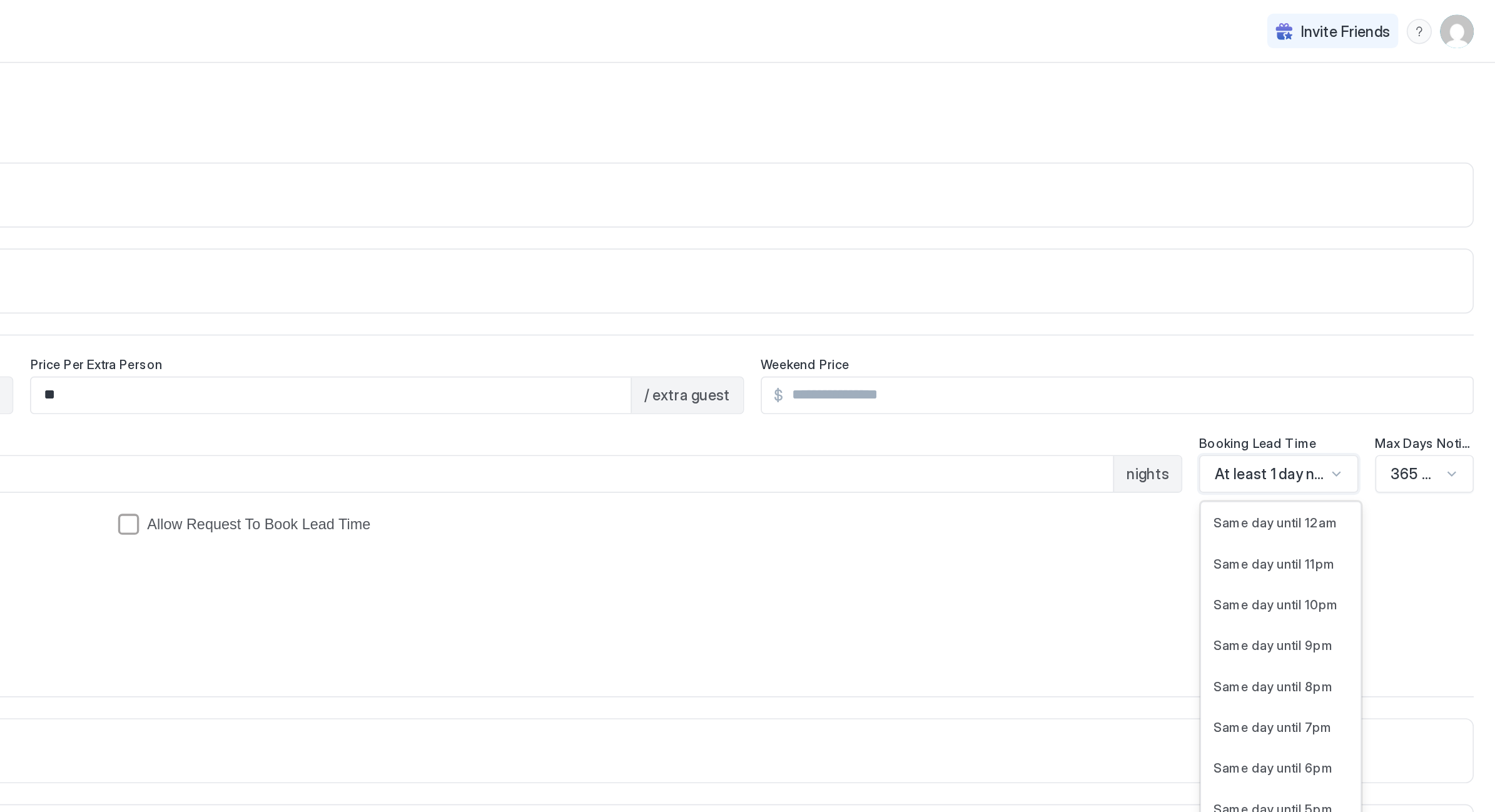
click at [1391, 282] on div at bounding box center [1396, 282] width 10 height 10
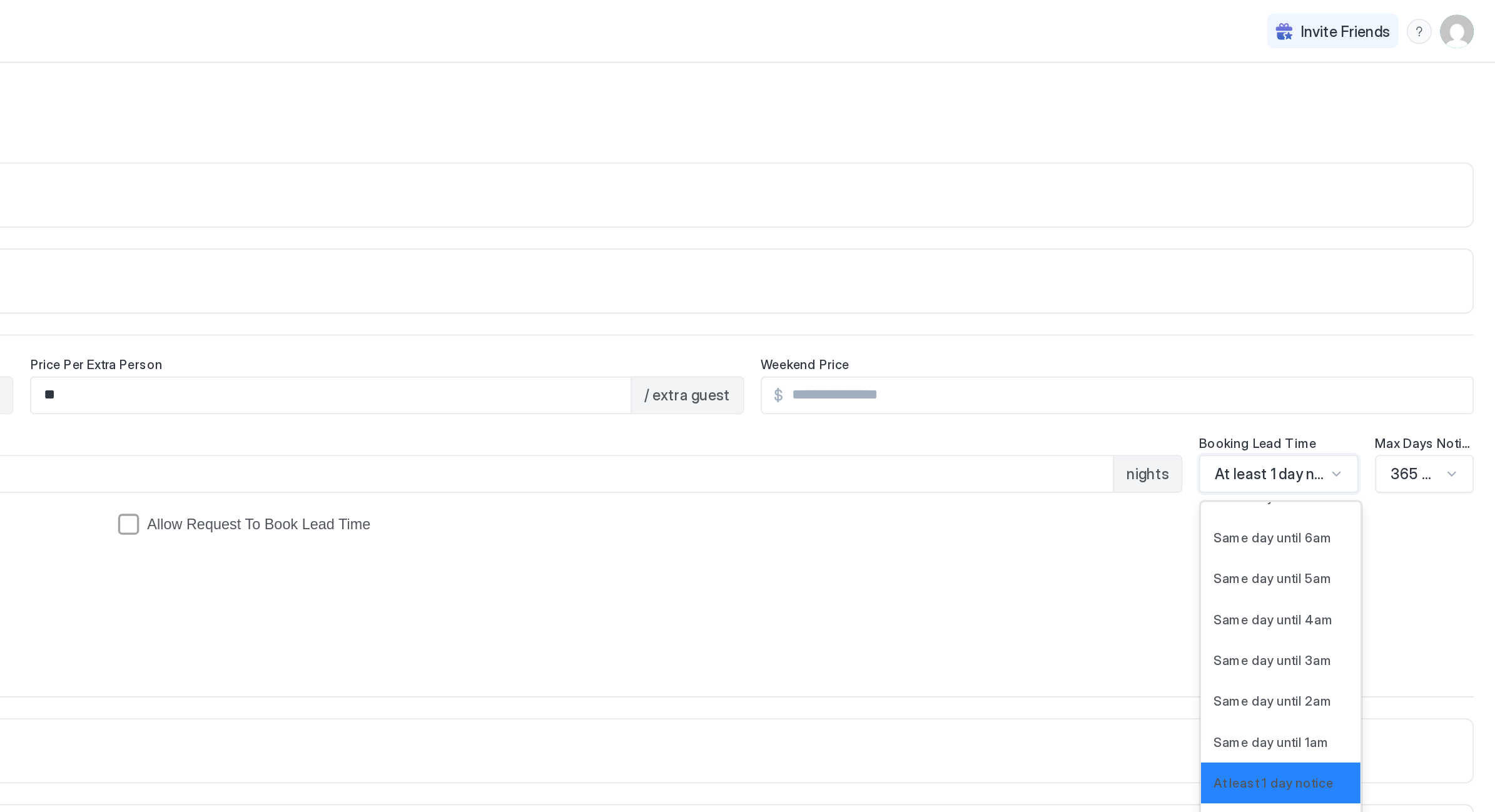
click at [1391, 283] on div at bounding box center [1396, 282] width 10 height 10
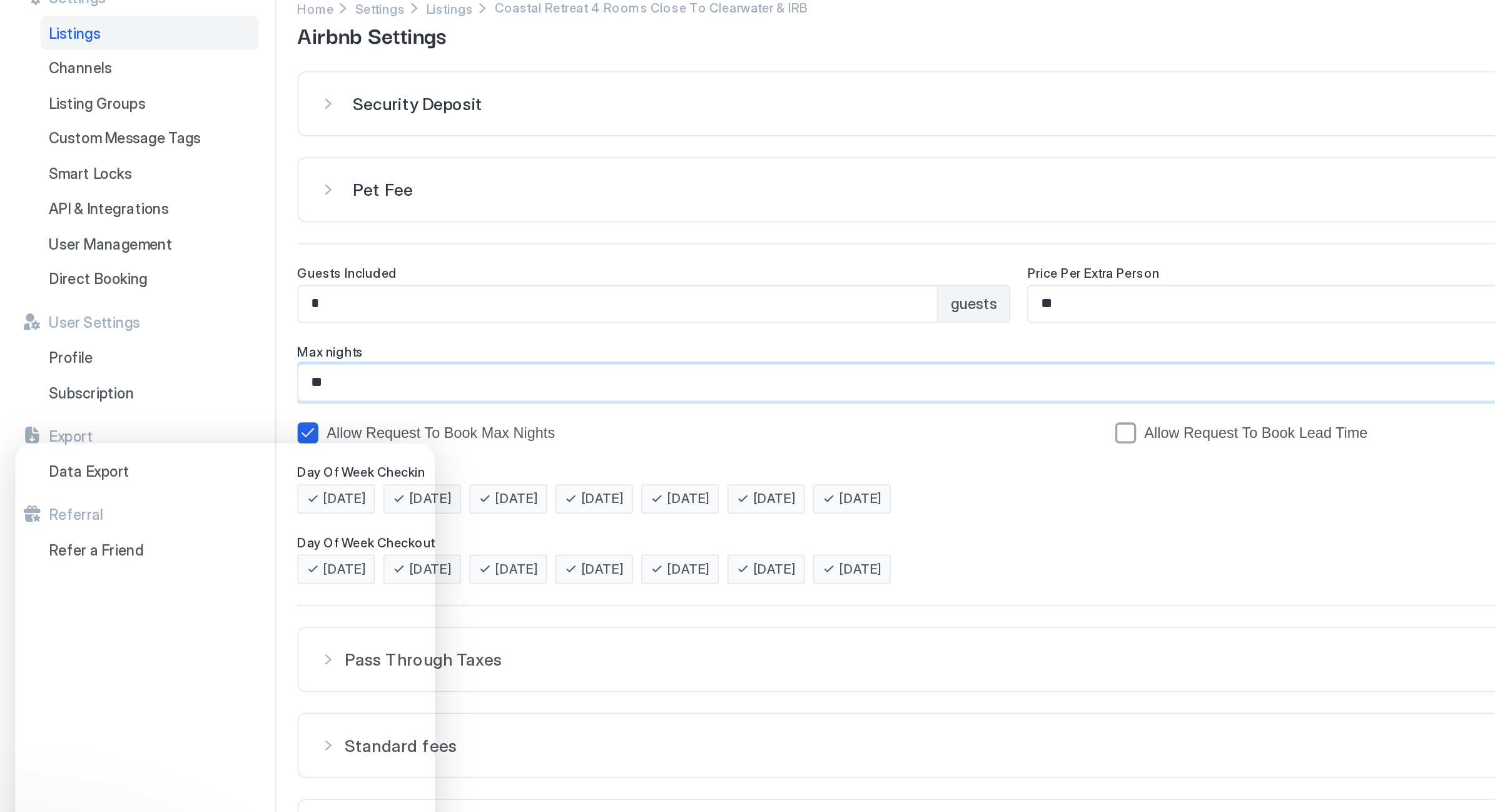
drag, startPoint x: 197, startPoint y: 231, endPoint x: 181, endPoint y: 228, distance: 16.3
click at [181, 272] on input "**" at bounding box center [721, 283] width 1081 height 22
type input "**"
click at [371, 307] on div "Allow Request To Book Max Nights" at bounding box center [428, 312] width 461 height 10
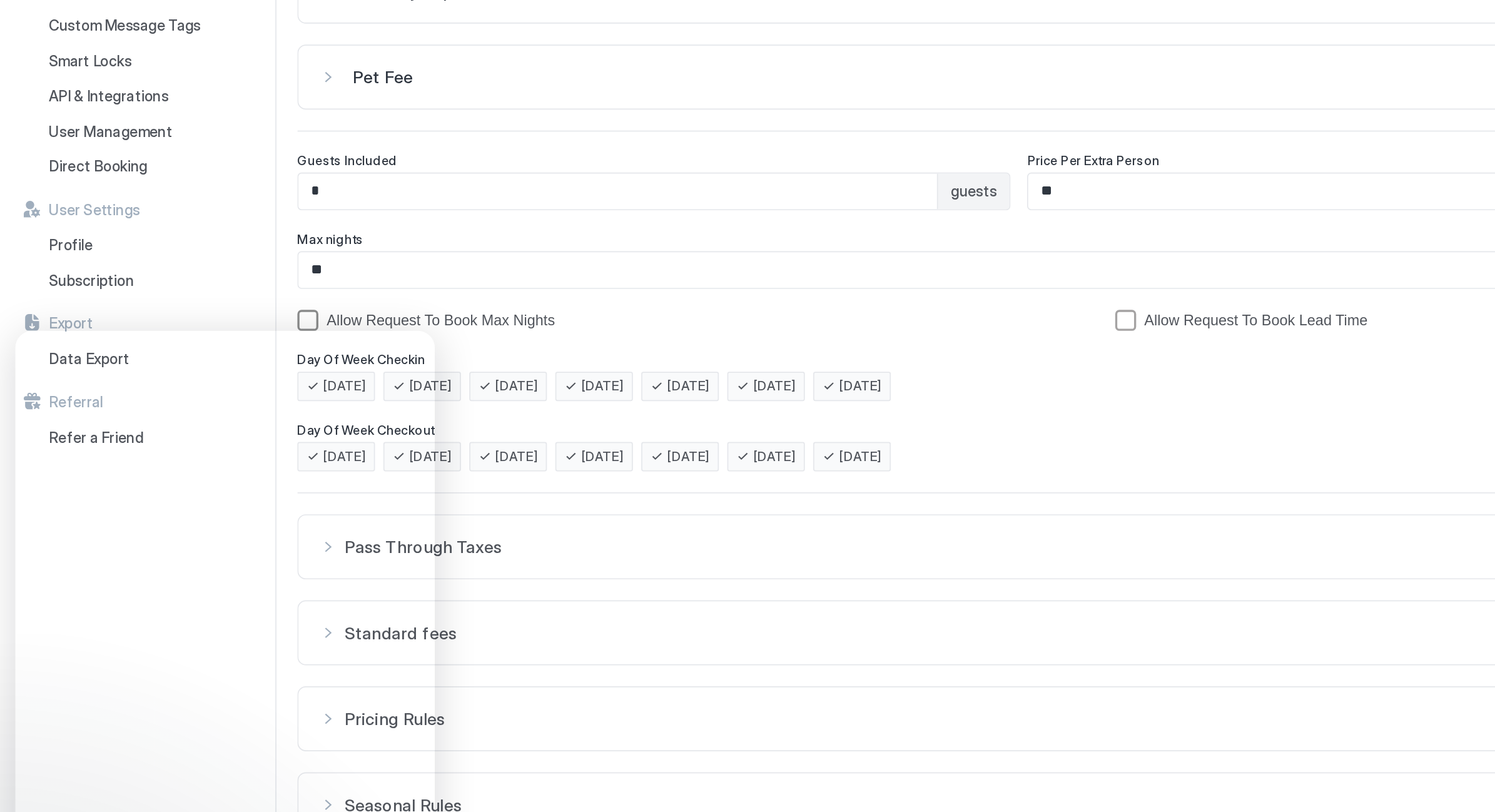
click at [186, 307] on div "allowRTBAboveMaxNights" at bounding box center [187, 313] width 12 height 12
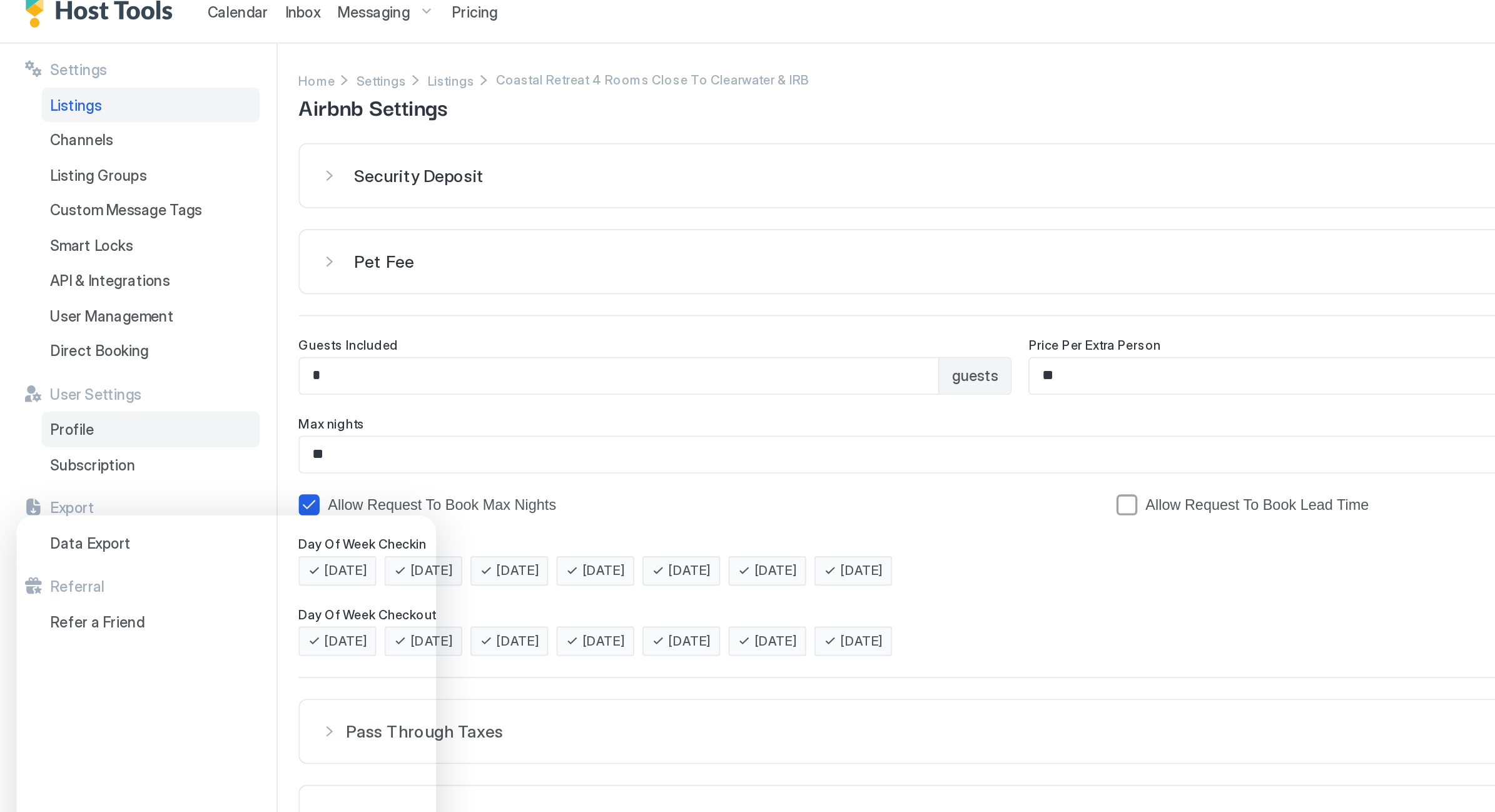
click at [41, 262] on span "Profile" at bounding box center [45, 267] width 26 height 12
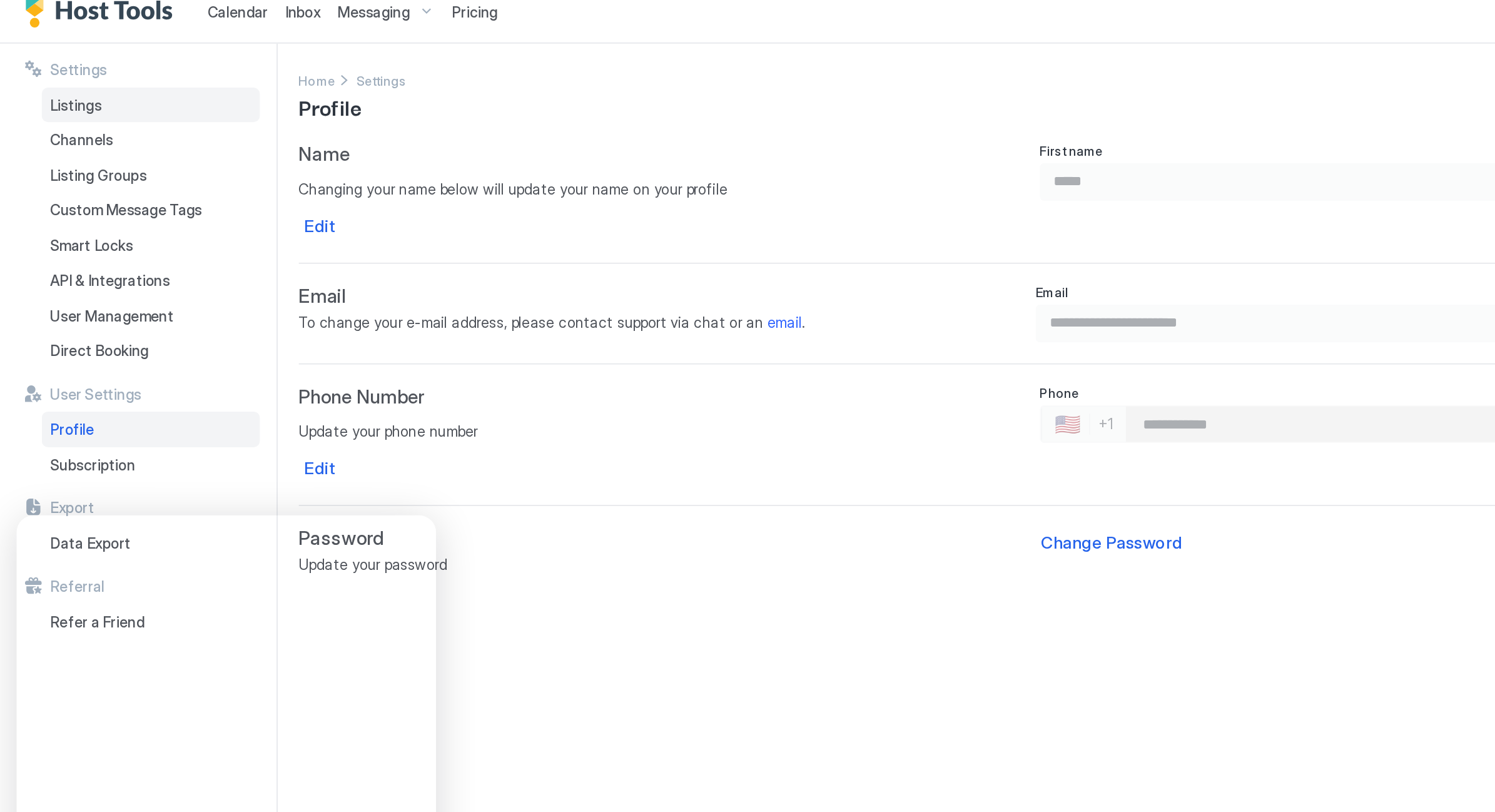
click at [57, 69] on span "Listings" at bounding box center [48, 74] width 31 height 12
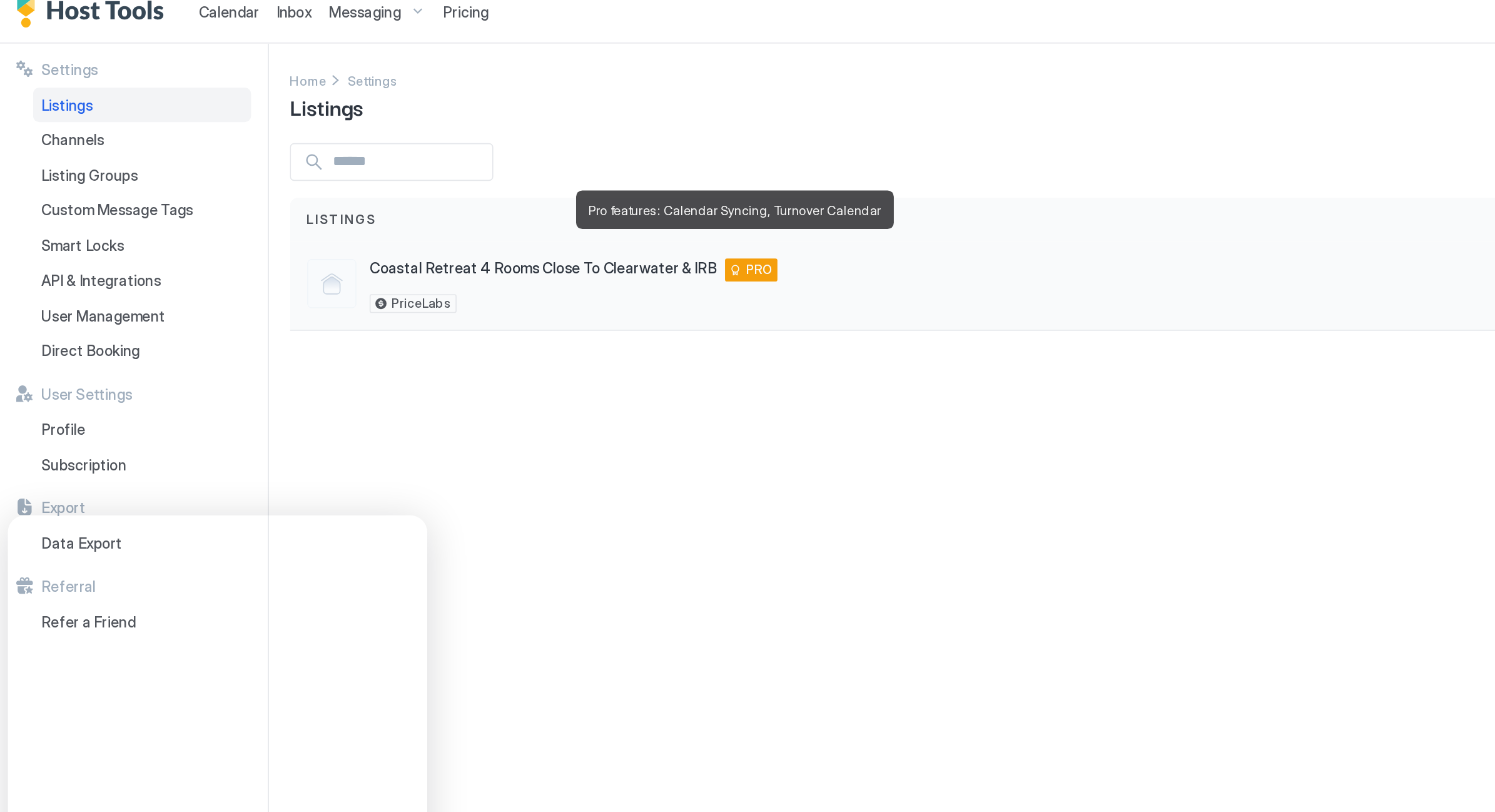
click at [441, 166] on div "PRO" at bounding box center [456, 173] width 32 height 14
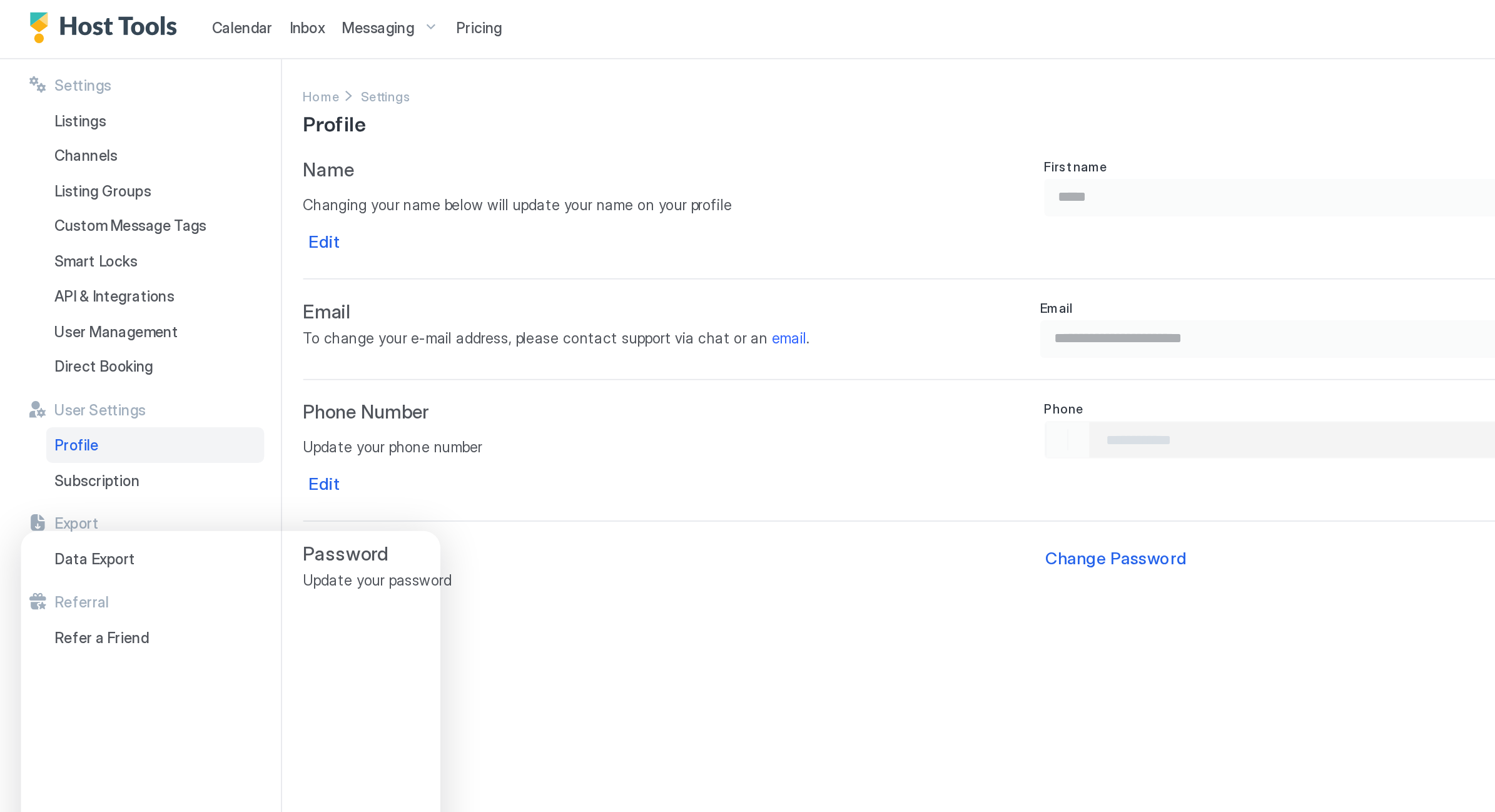
type input "**********"
